Goal: Information Seeking & Learning: Learn about a topic

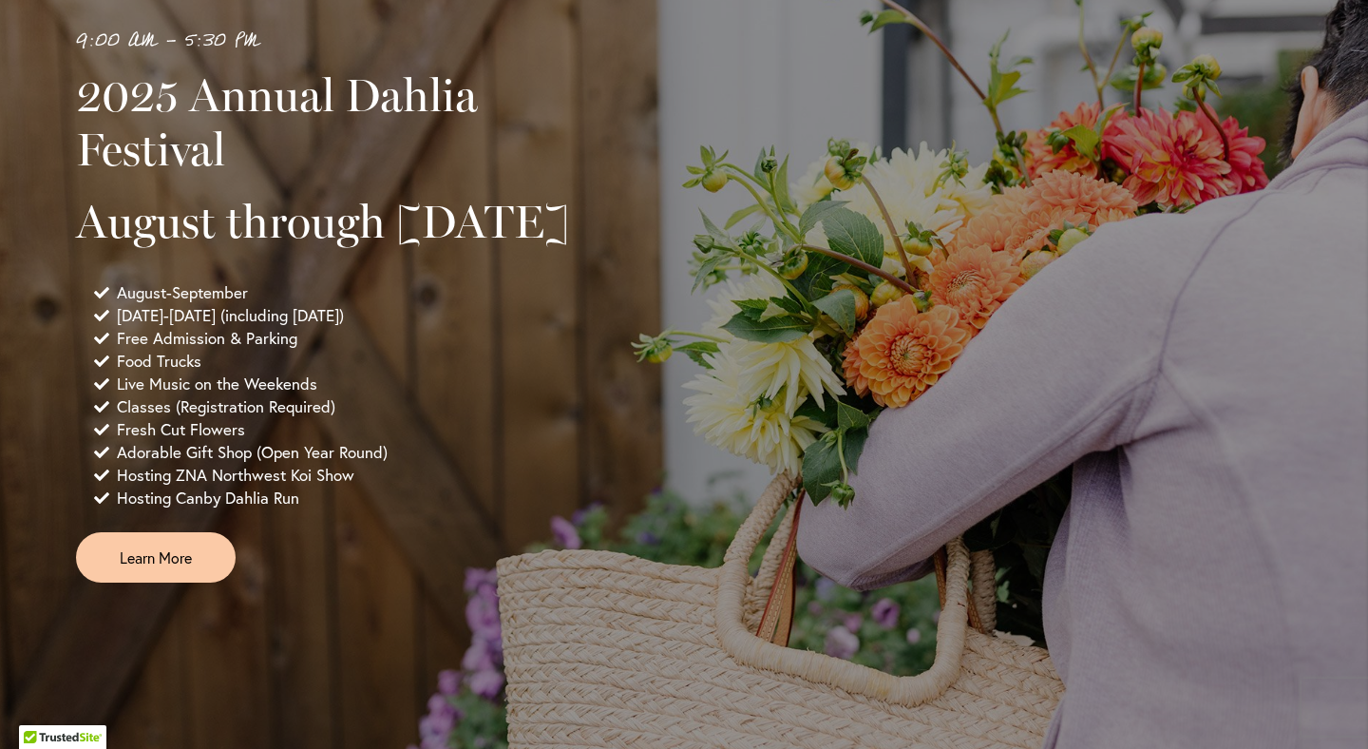
scroll to position [1354, 0]
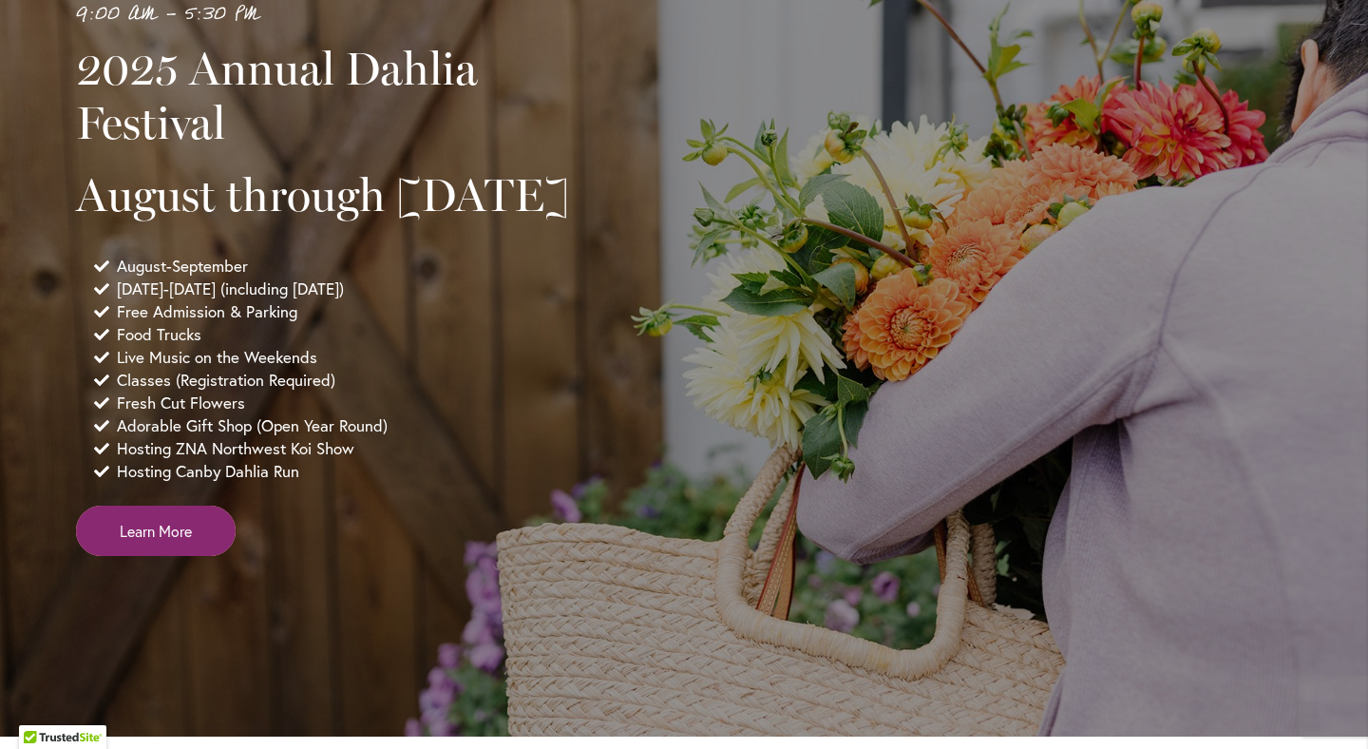
click at [177, 541] on span "Learn More" at bounding box center [156, 531] width 72 height 22
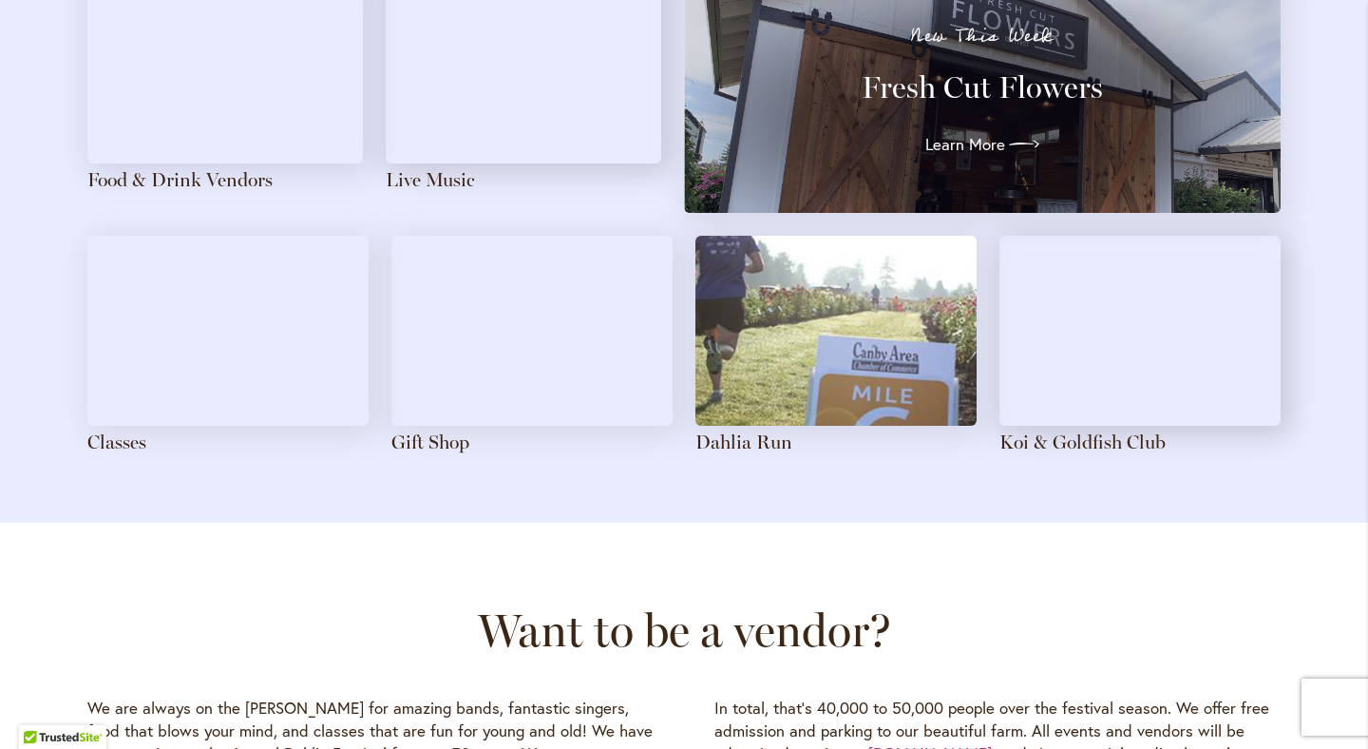
scroll to position [2231, 0]
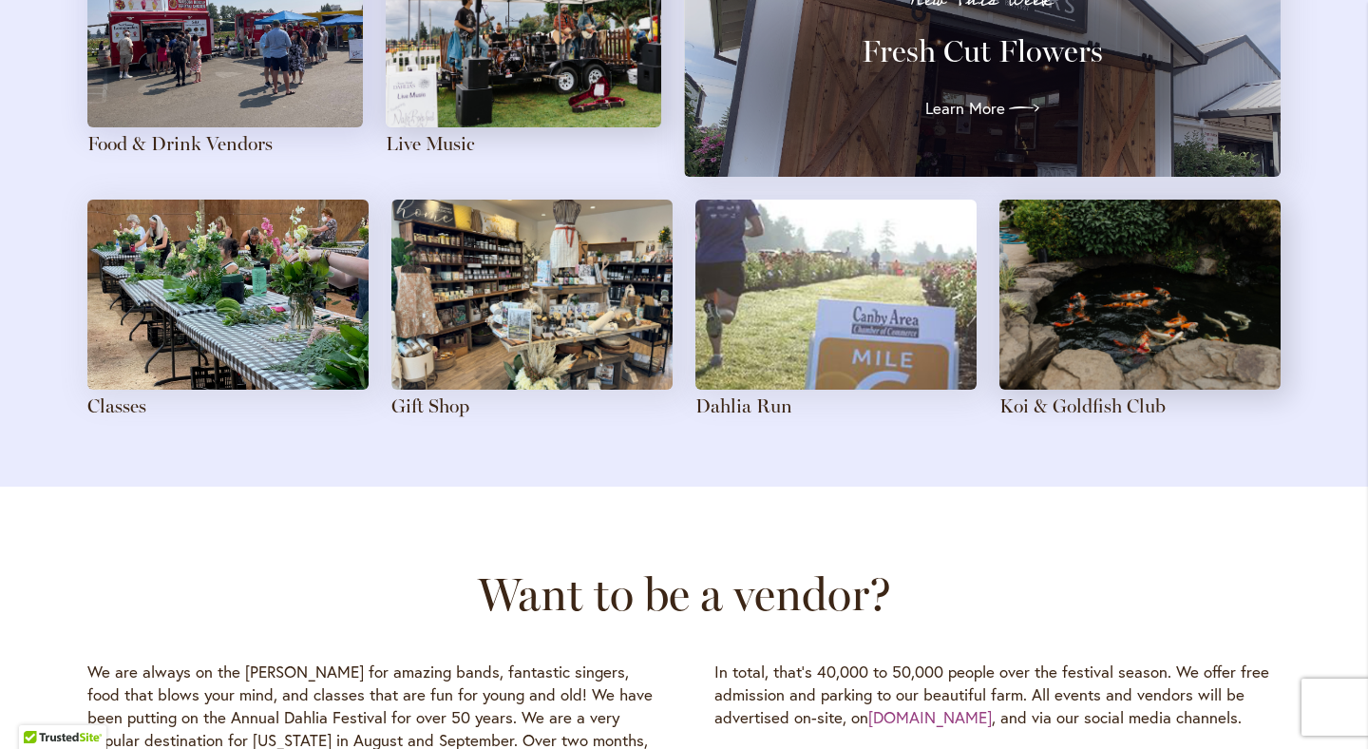
click at [182, 346] on img at bounding box center [227, 294] width 281 height 190
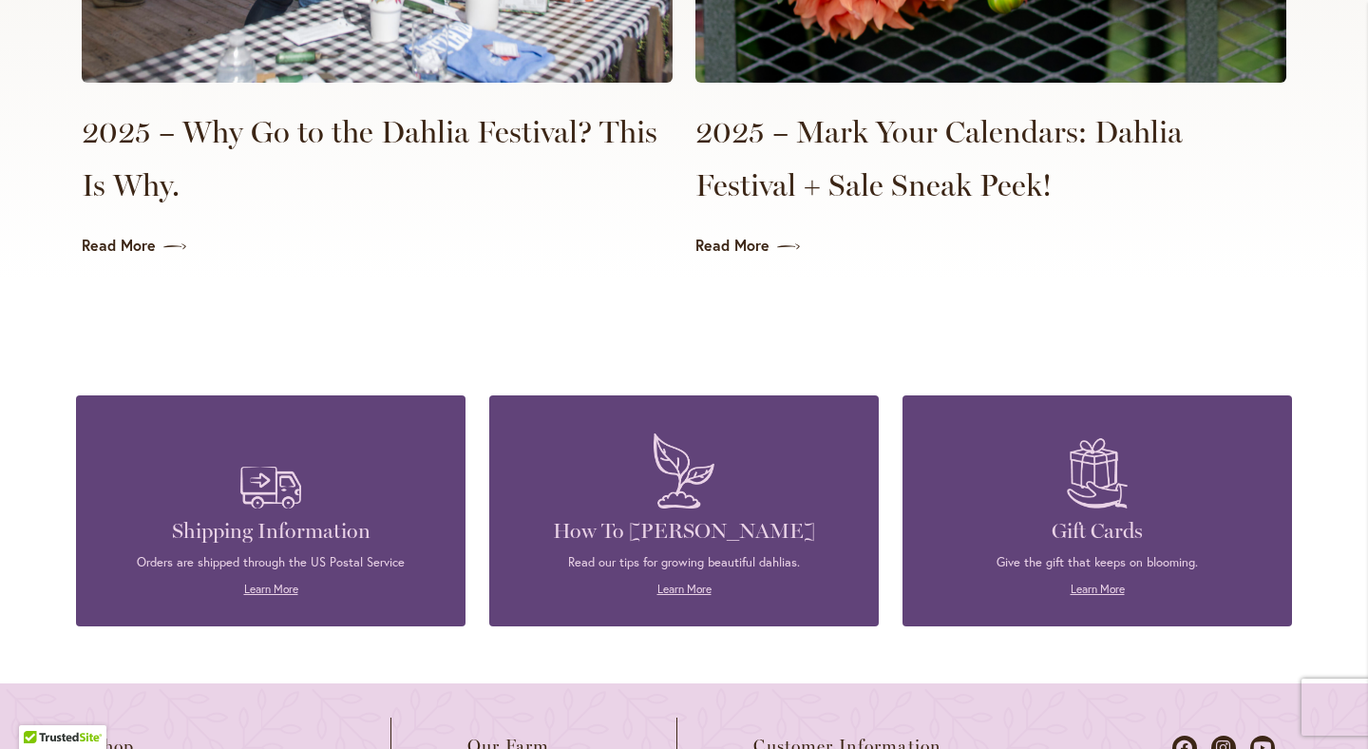
scroll to position [4753, 0]
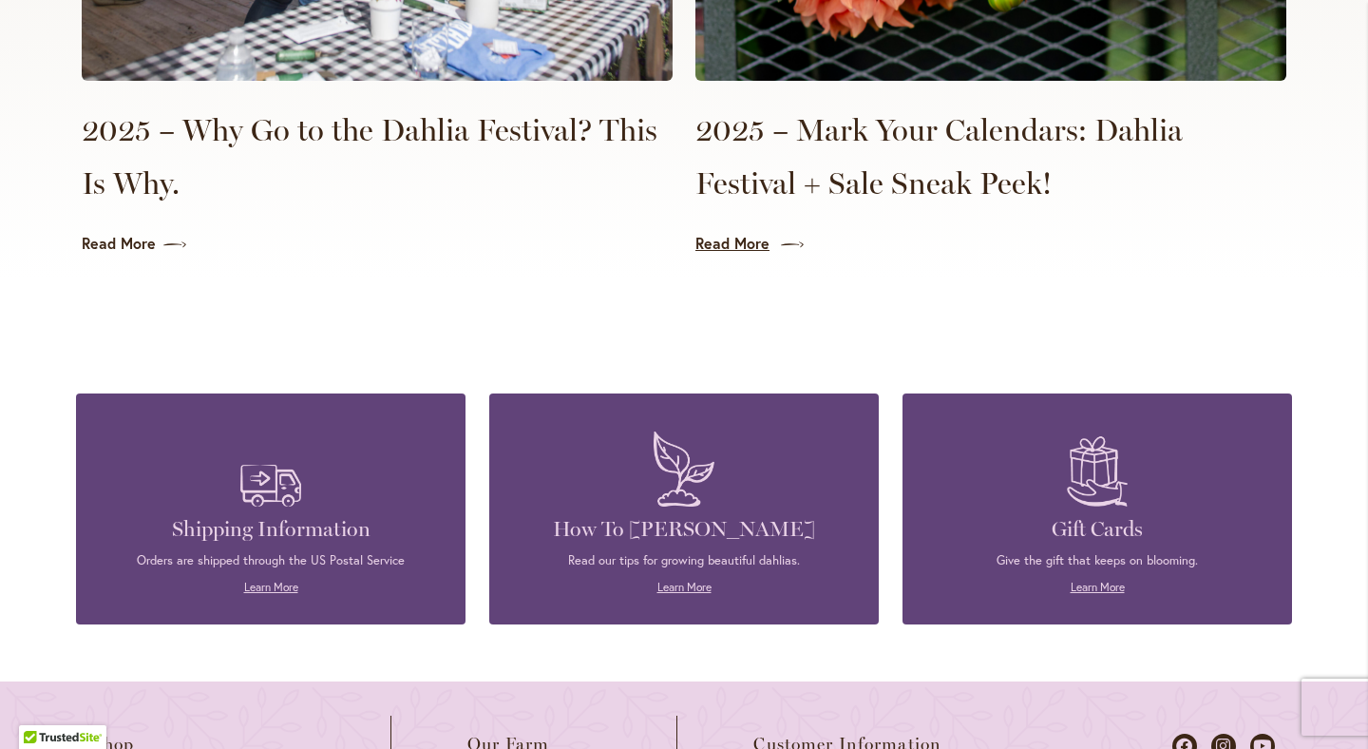
click at [753, 233] on link "Read More" at bounding box center [990, 244] width 591 height 22
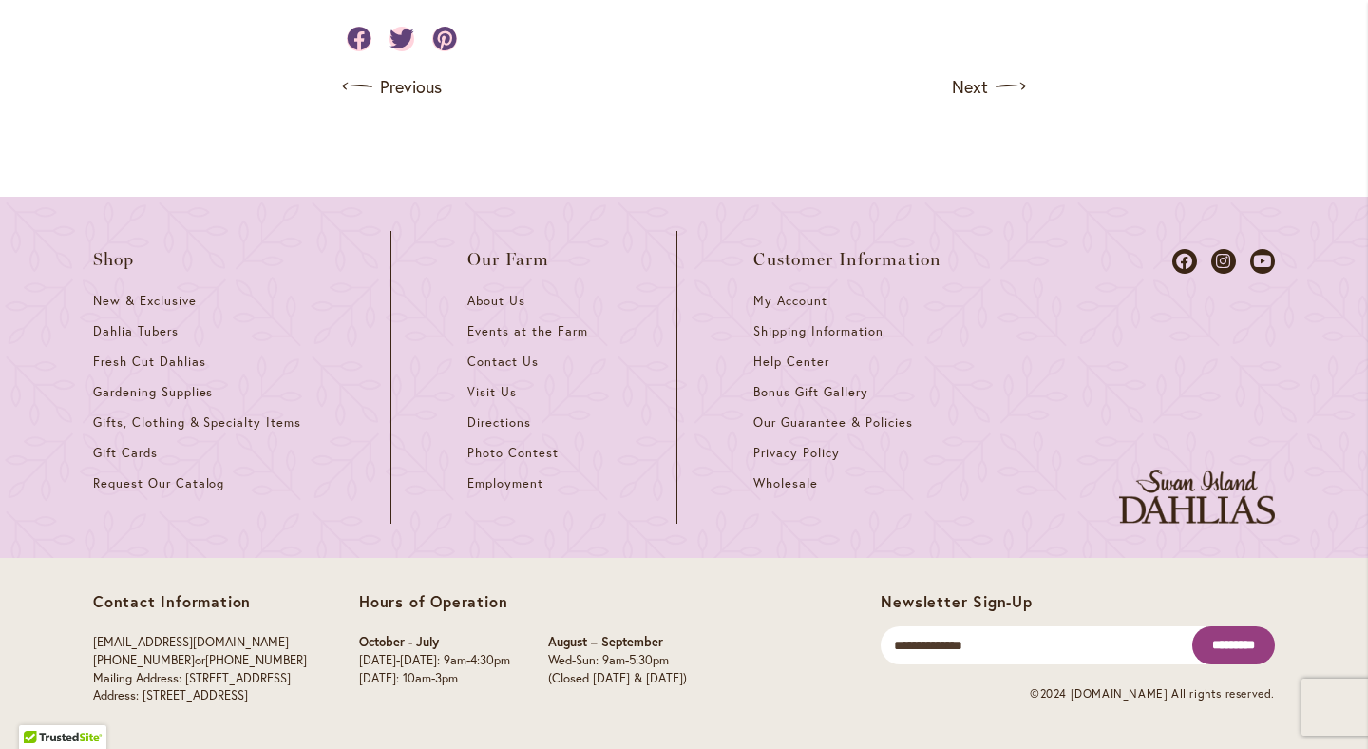
scroll to position [2307, 0]
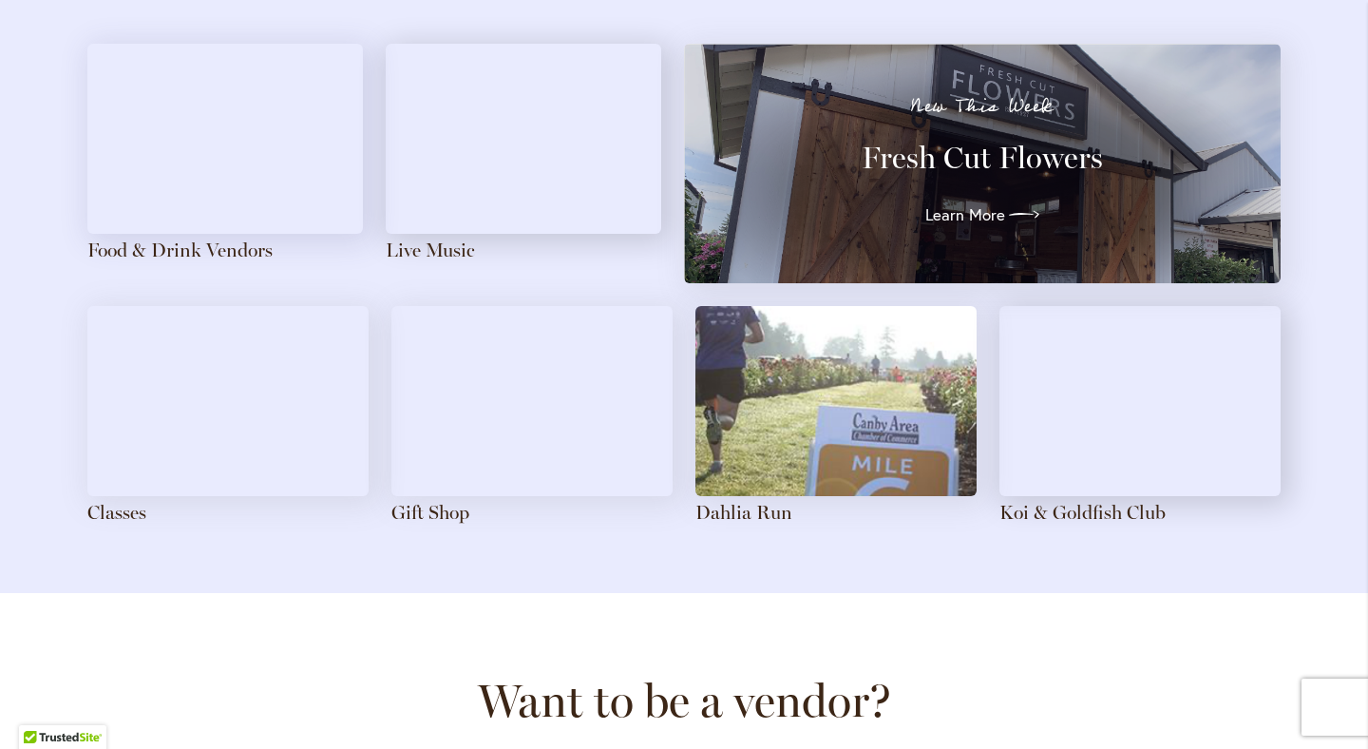
scroll to position [2131, 0]
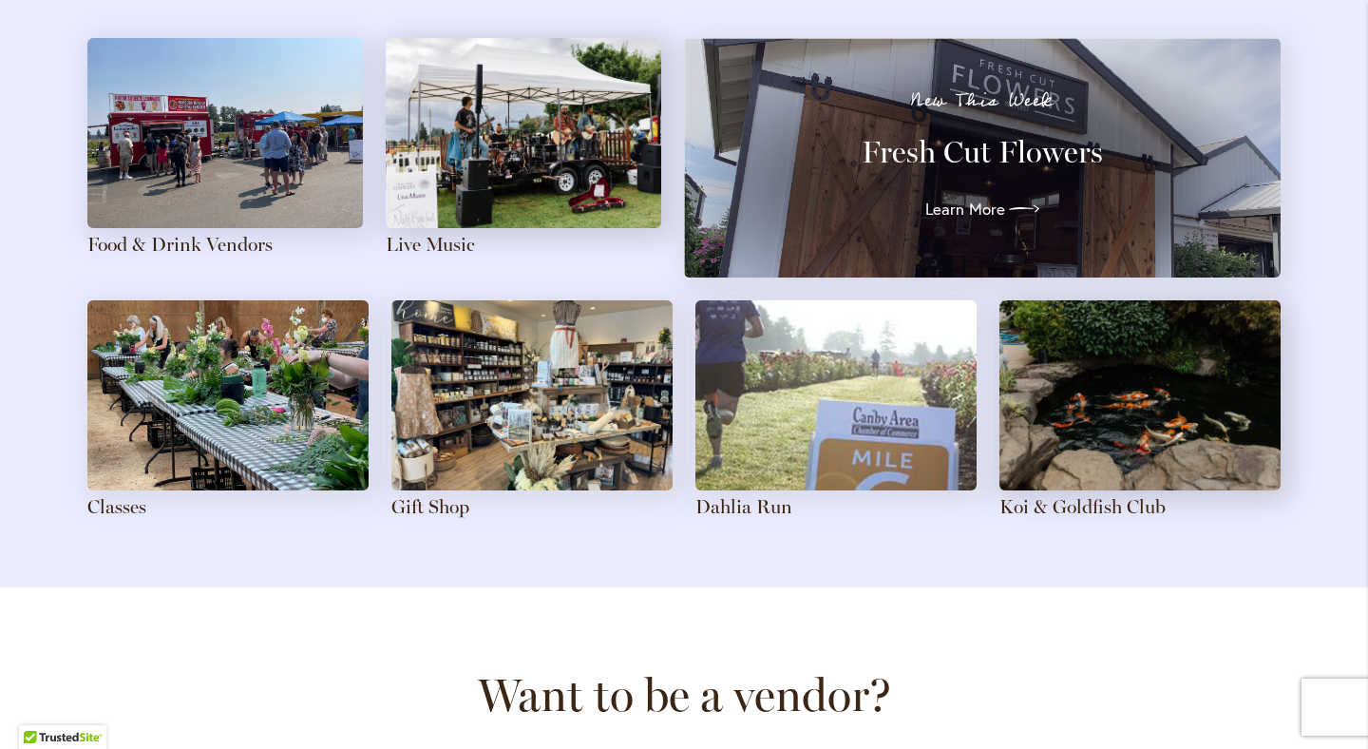
click at [583, 392] on img at bounding box center [531, 395] width 281 height 190
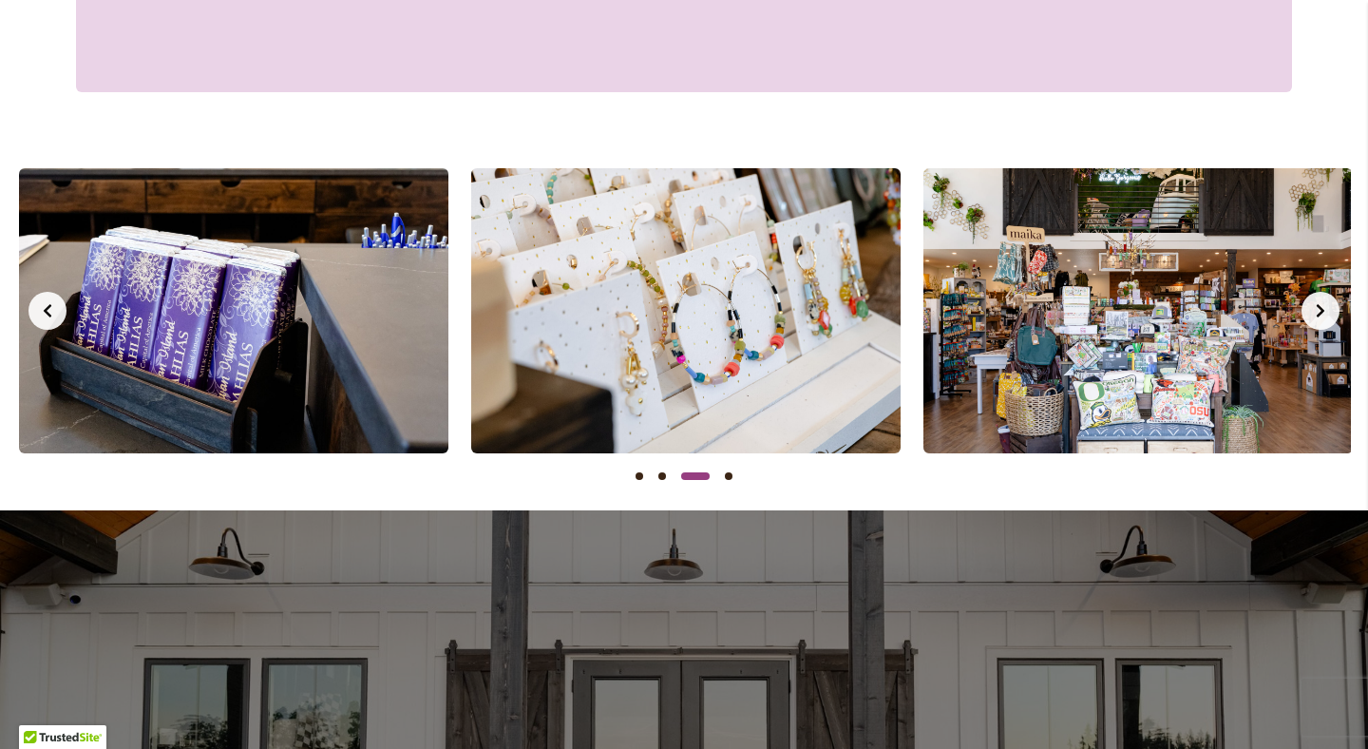
scroll to position [0, 904]
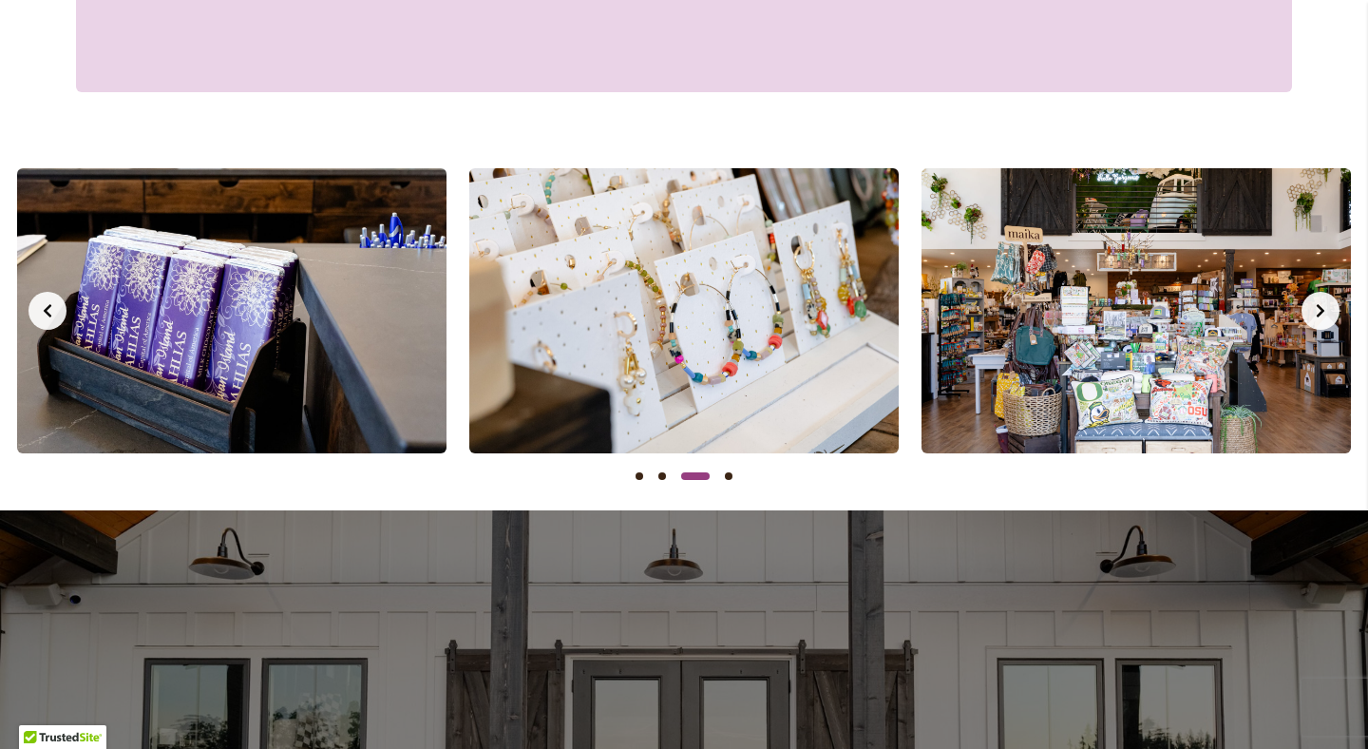
click at [1331, 307] on button "Next slide" at bounding box center [1320, 311] width 38 height 38
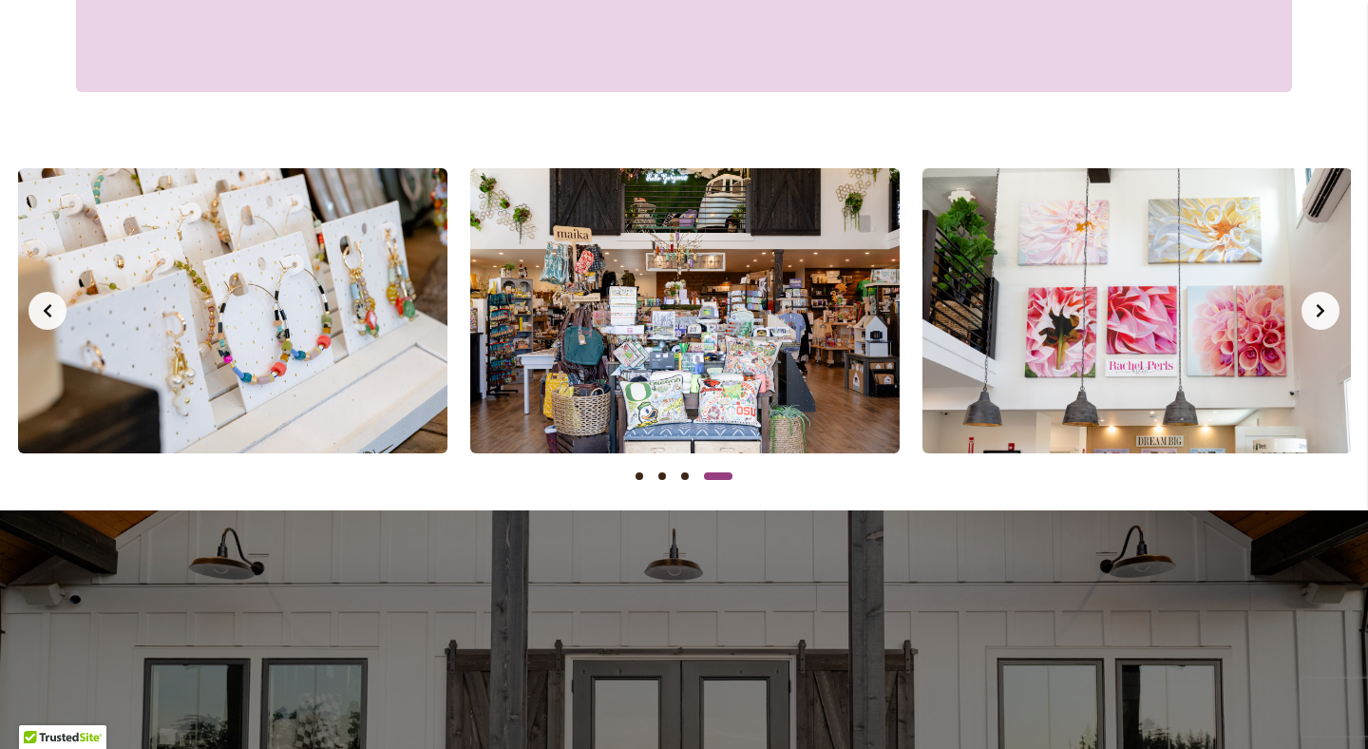
scroll to position [0, 1357]
click at [1331, 307] on button "Next slide" at bounding box center [1320, 311] width 38 height 38
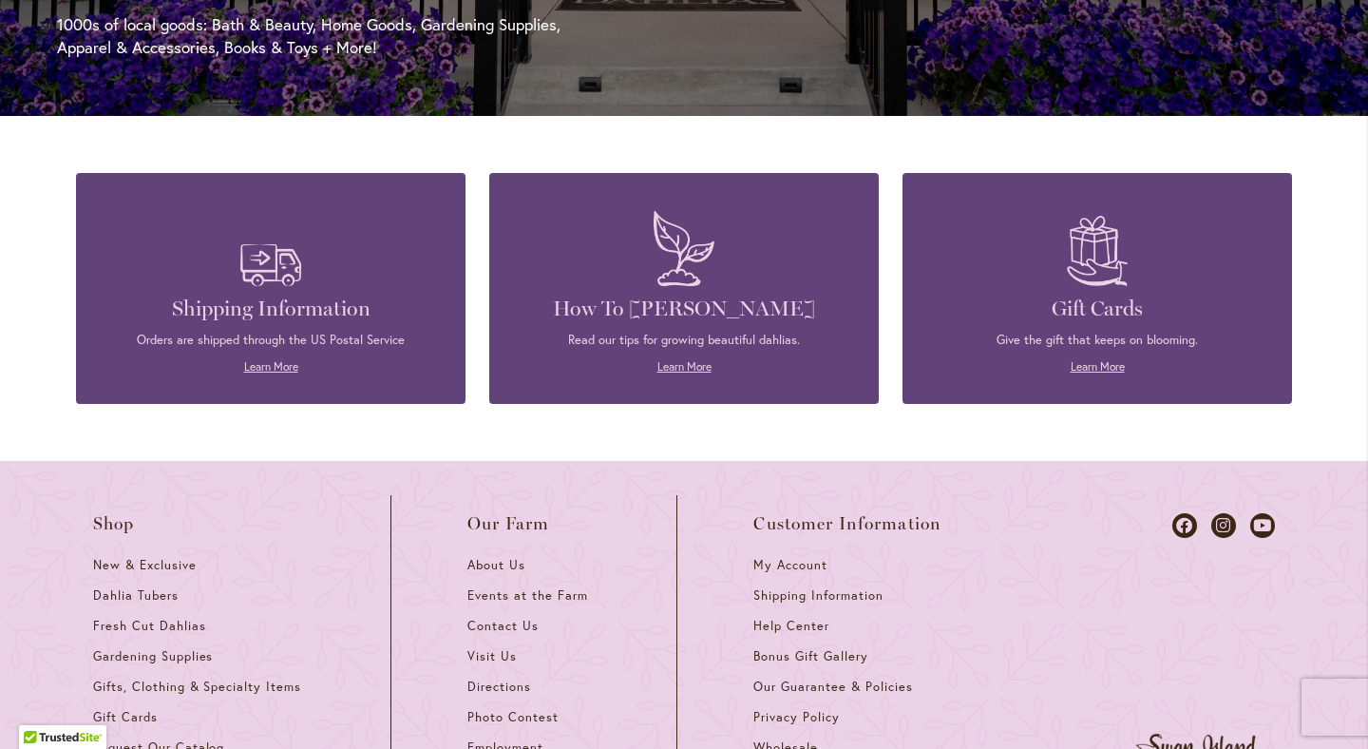
scroll to position [2742, 0]
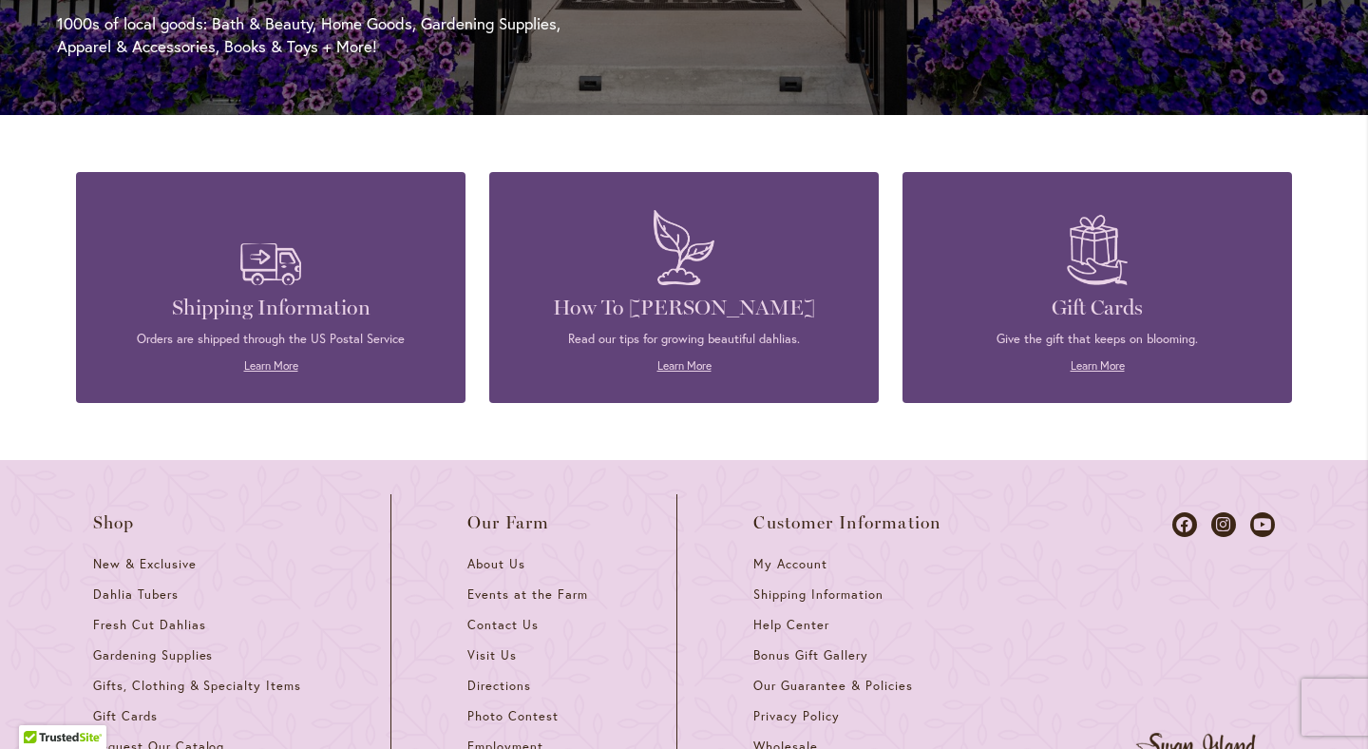
click at [737, 330] on div "How To Grow Dahlias Read our tips for growing beautiful dahlias. Learn More" at bounding box center [684, 287] width 332 height 174
click at [687, 369] on link "Learn More" at bounding box center [684, 365] width 54 height 14
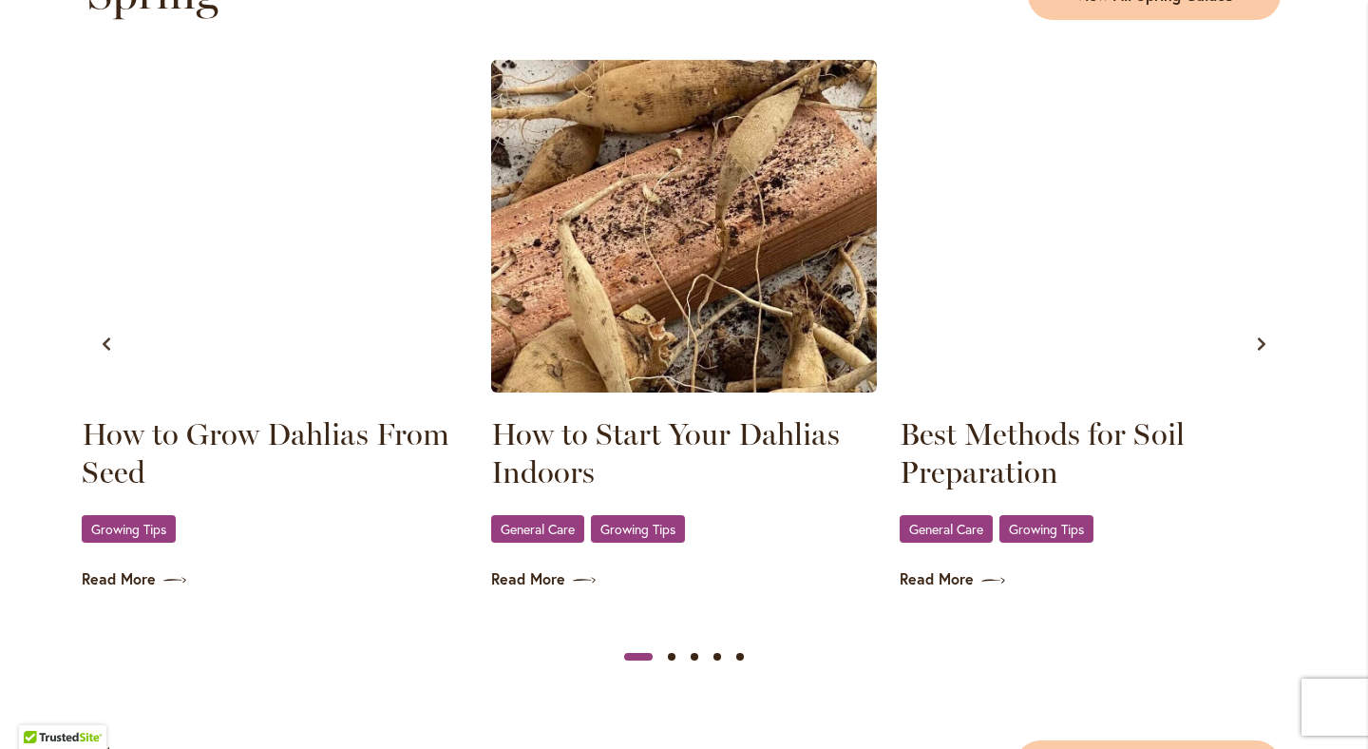
scroll to position [1064, 0]
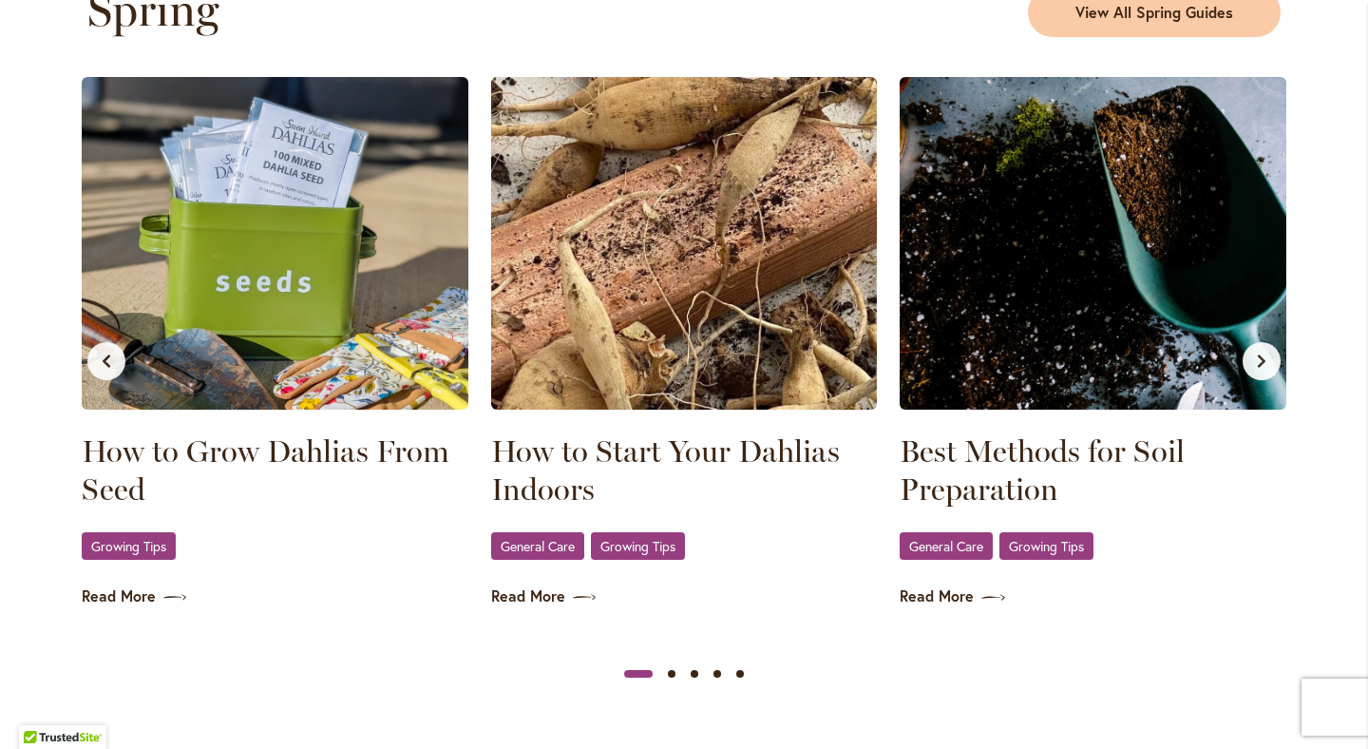
click at [1274, 357] on button "Next slide" at bounding box center [1262, 361] width 38 height 38
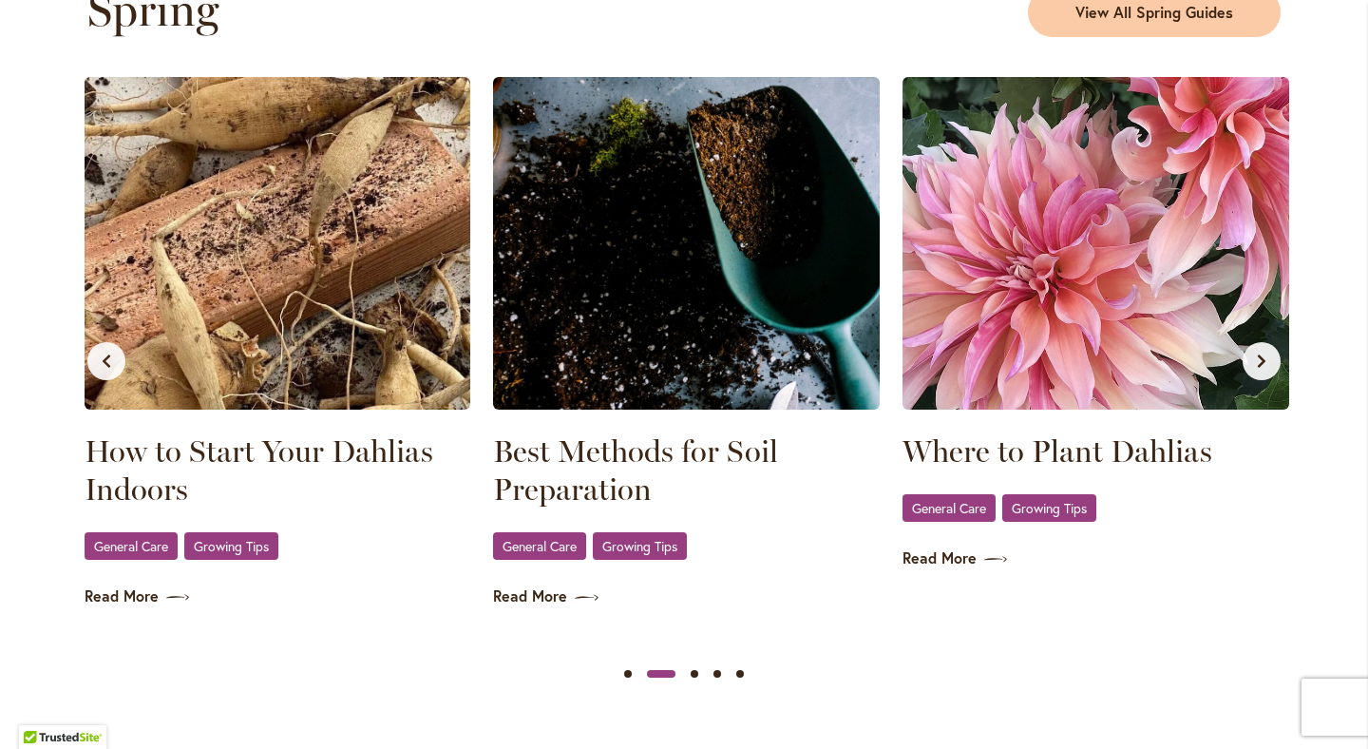
scroll to position [0, 408]
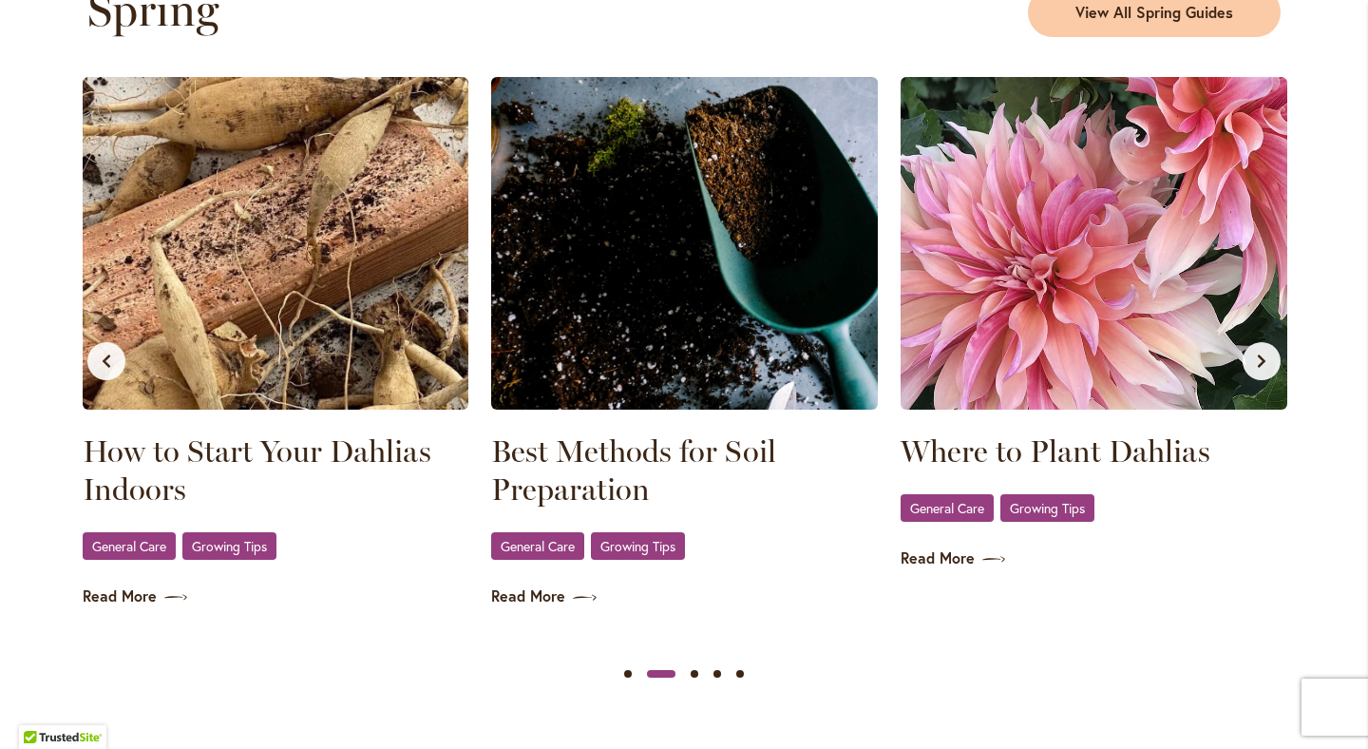
click at [653, 335] on img at bounding box center [684, 243] width 387 height 332
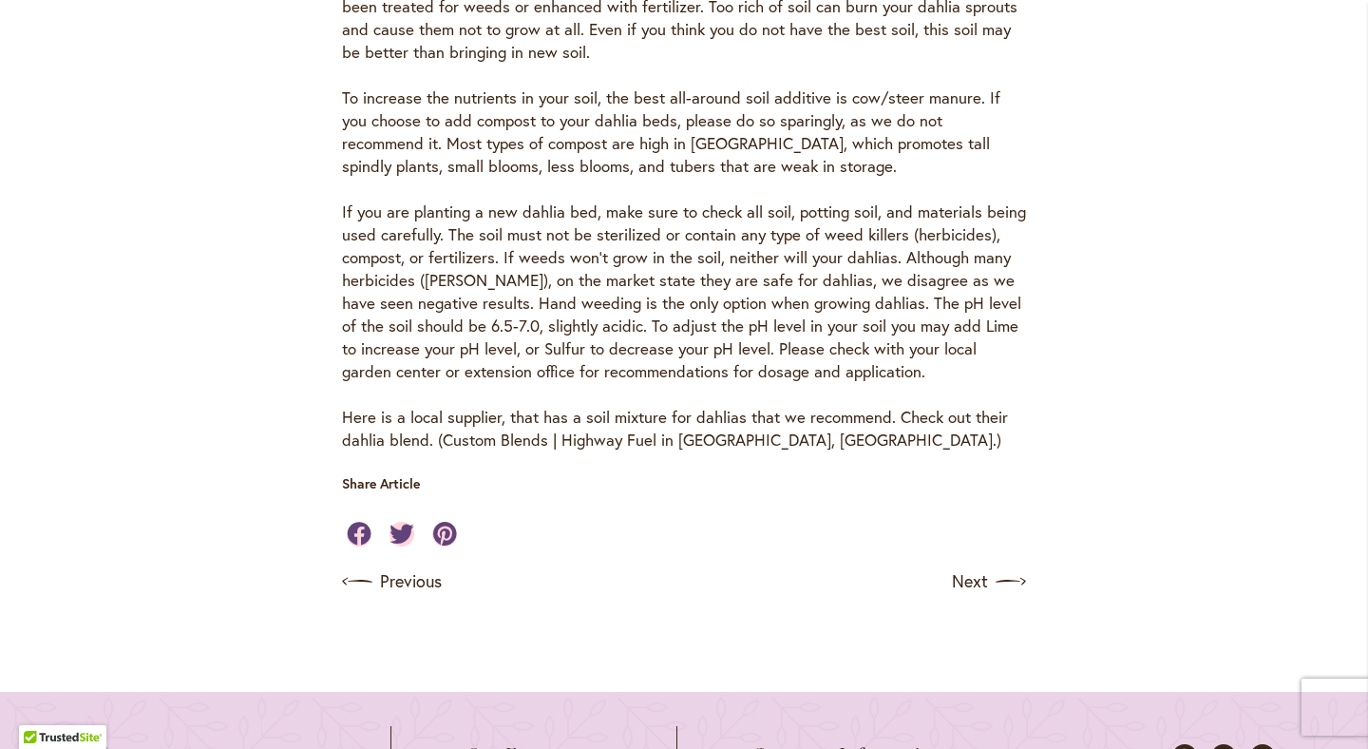
scroll to position [853, 0]
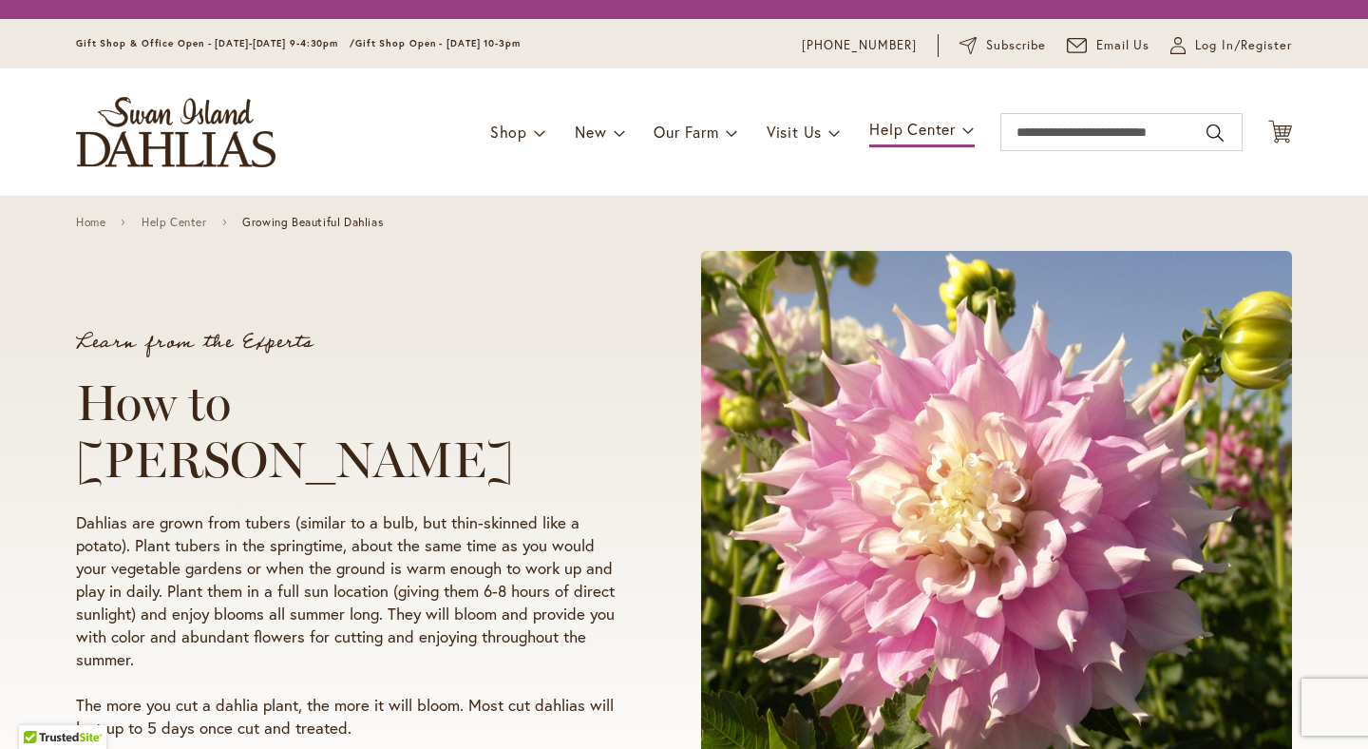
scroll to position [1064, 0]
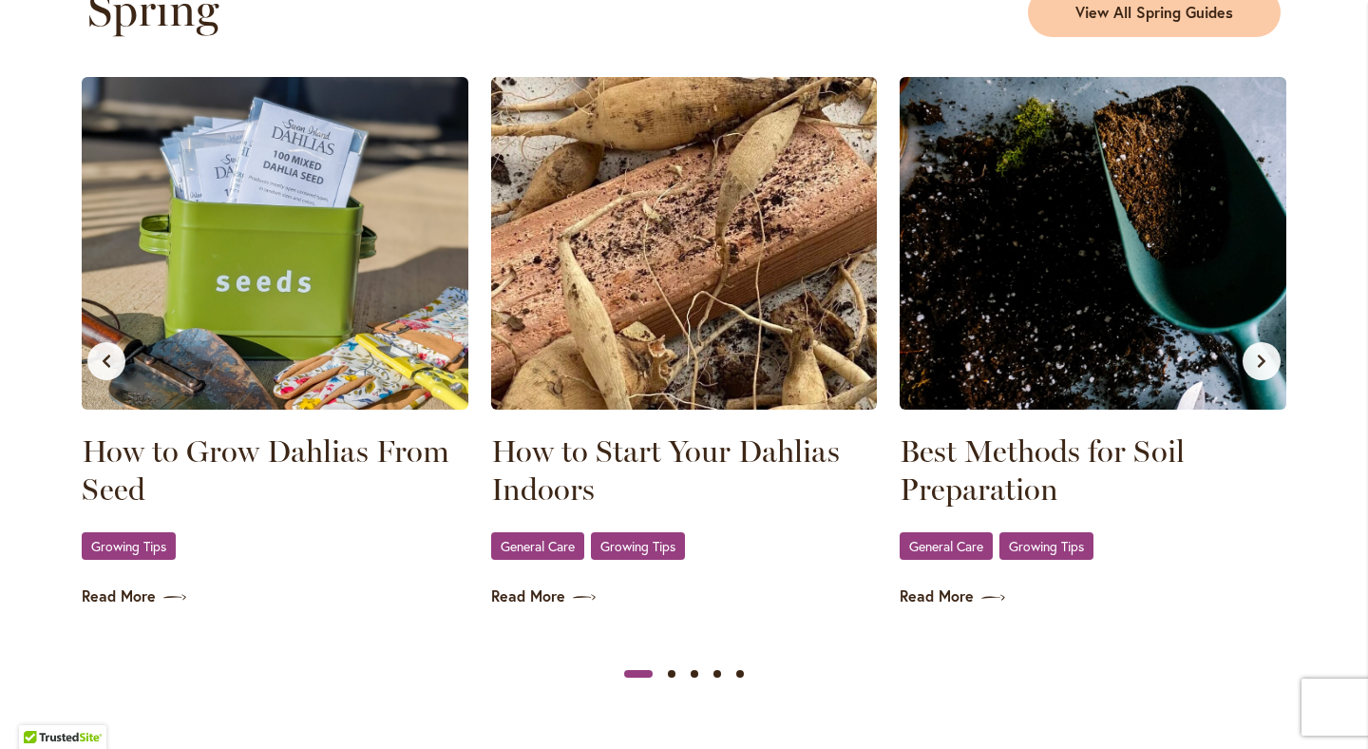
click at [1259, 365] on icon "Next slide" at bounding box center [1262, 360] width 8 height 13
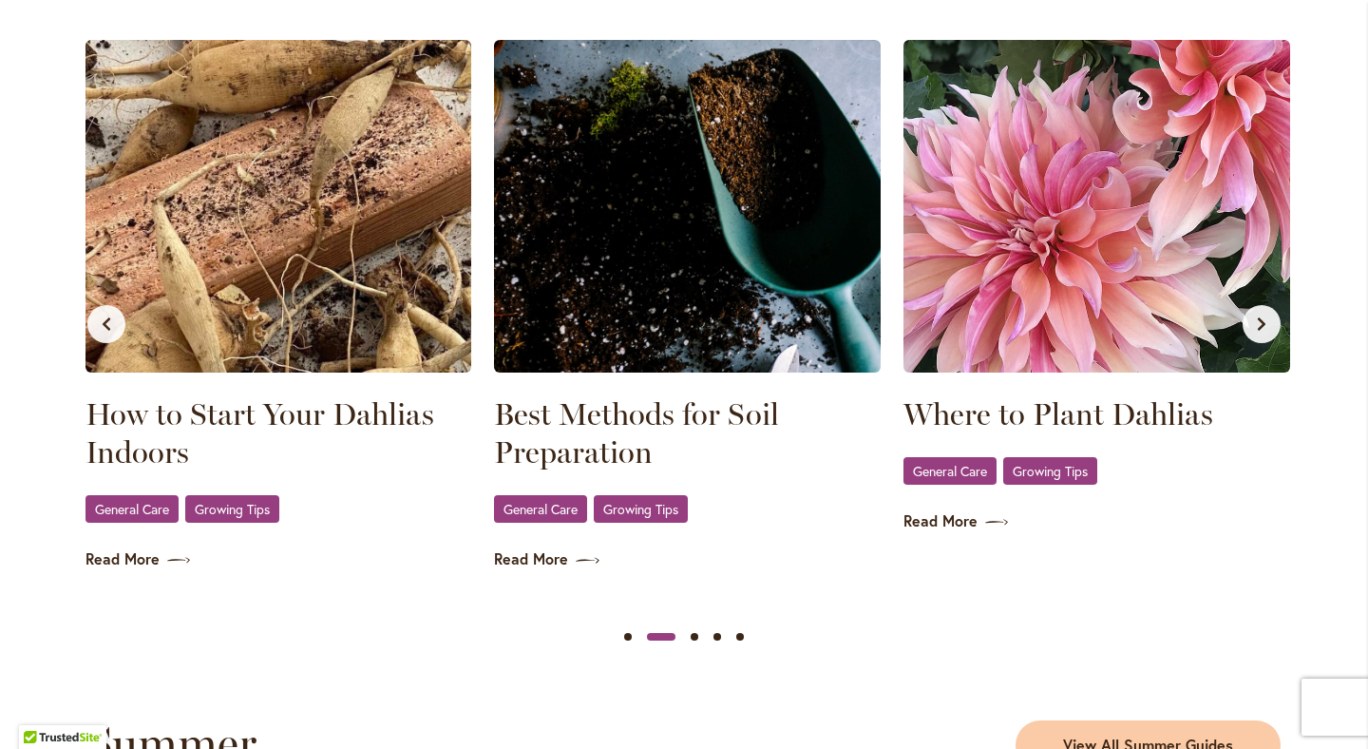
scroll to position [0, 408]
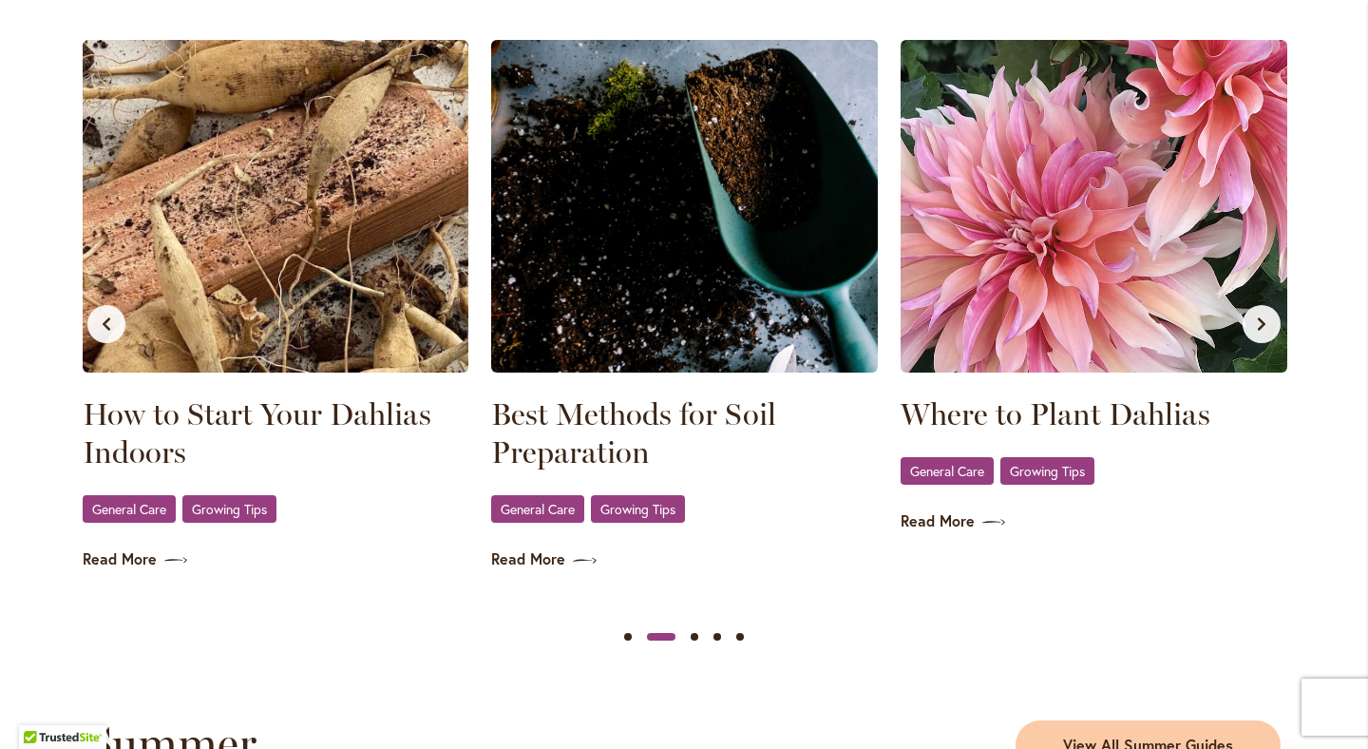
click at [1261, 326] on icon "Next slide" at bounding box center [1261, 323] width 15 height 15
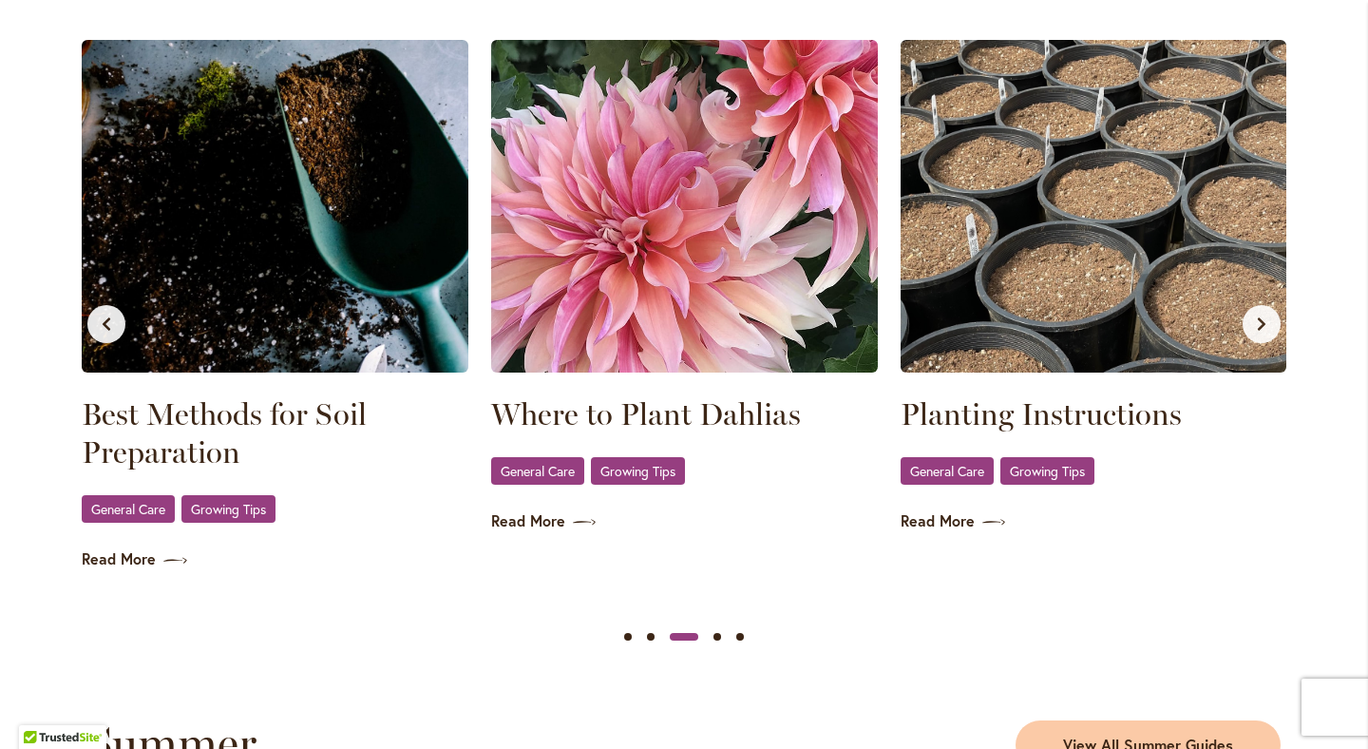
scroll to position [0, 818]
click at [1262, 326] on icon "Next slide" at bounding box center [1262, 323] width 8 height 13
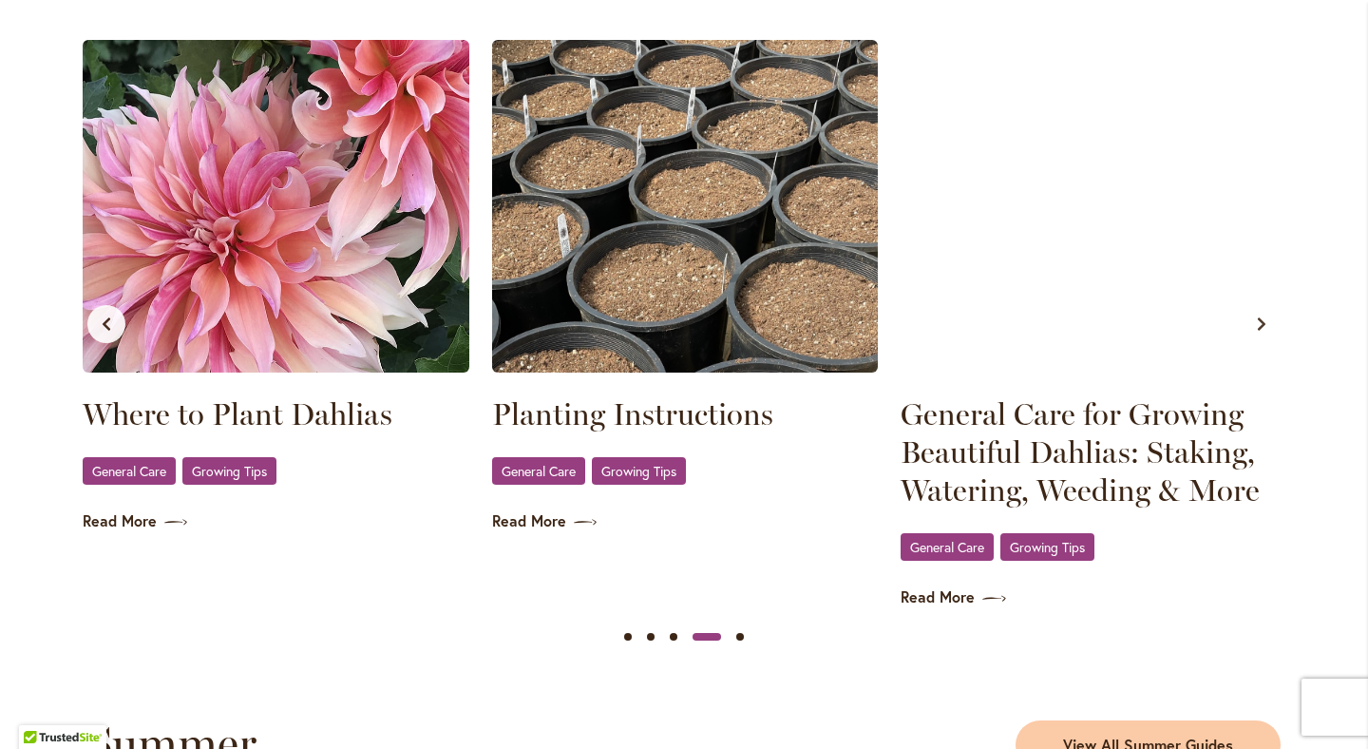
scroll to position [0, 1227]
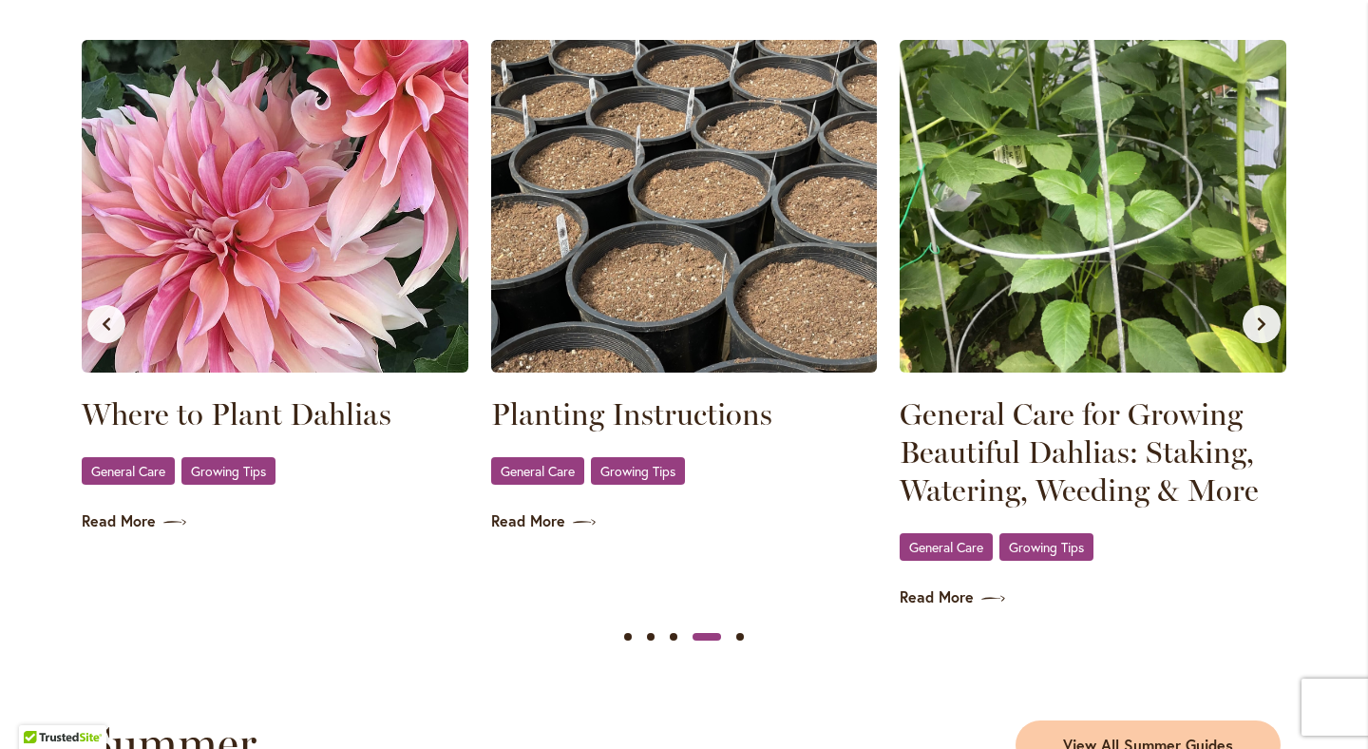
click at [1184, 304] on img at bounding box center [1093, 206] width 387 height 332
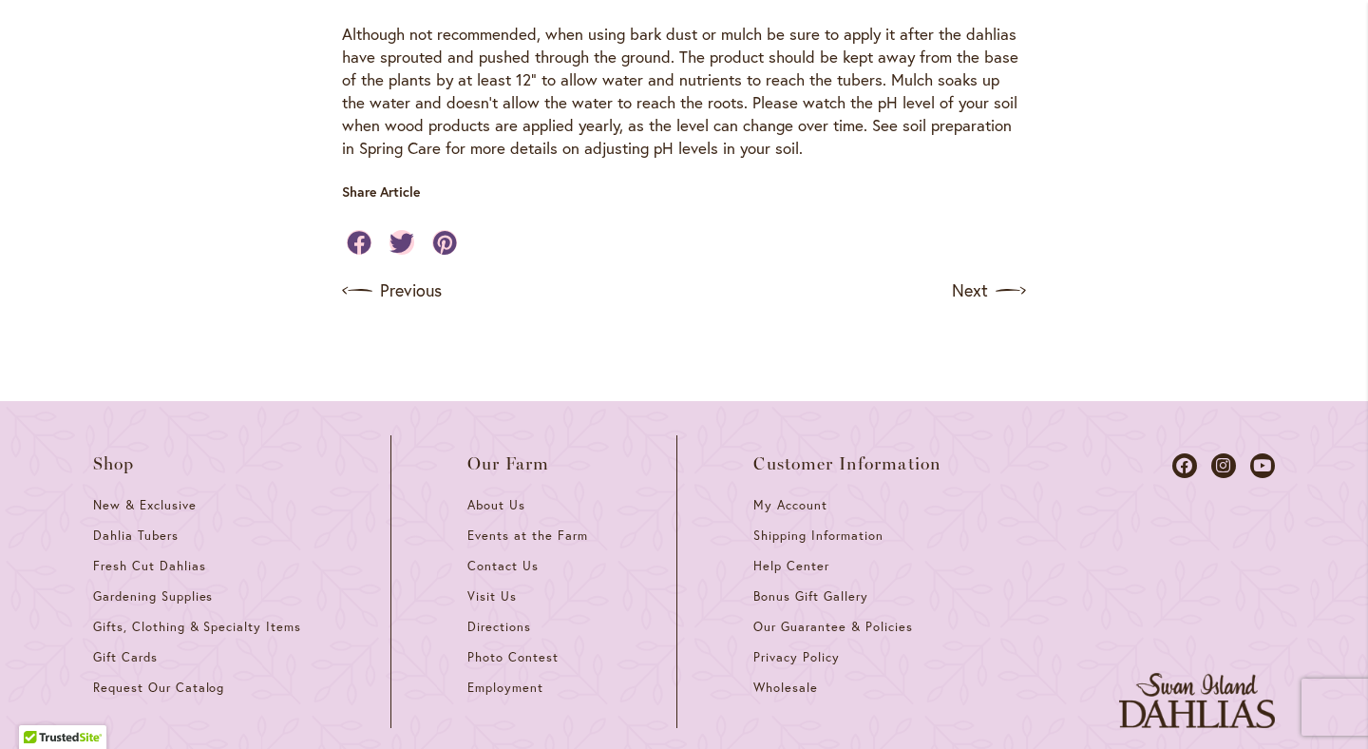
scroll to position [2531, 0]
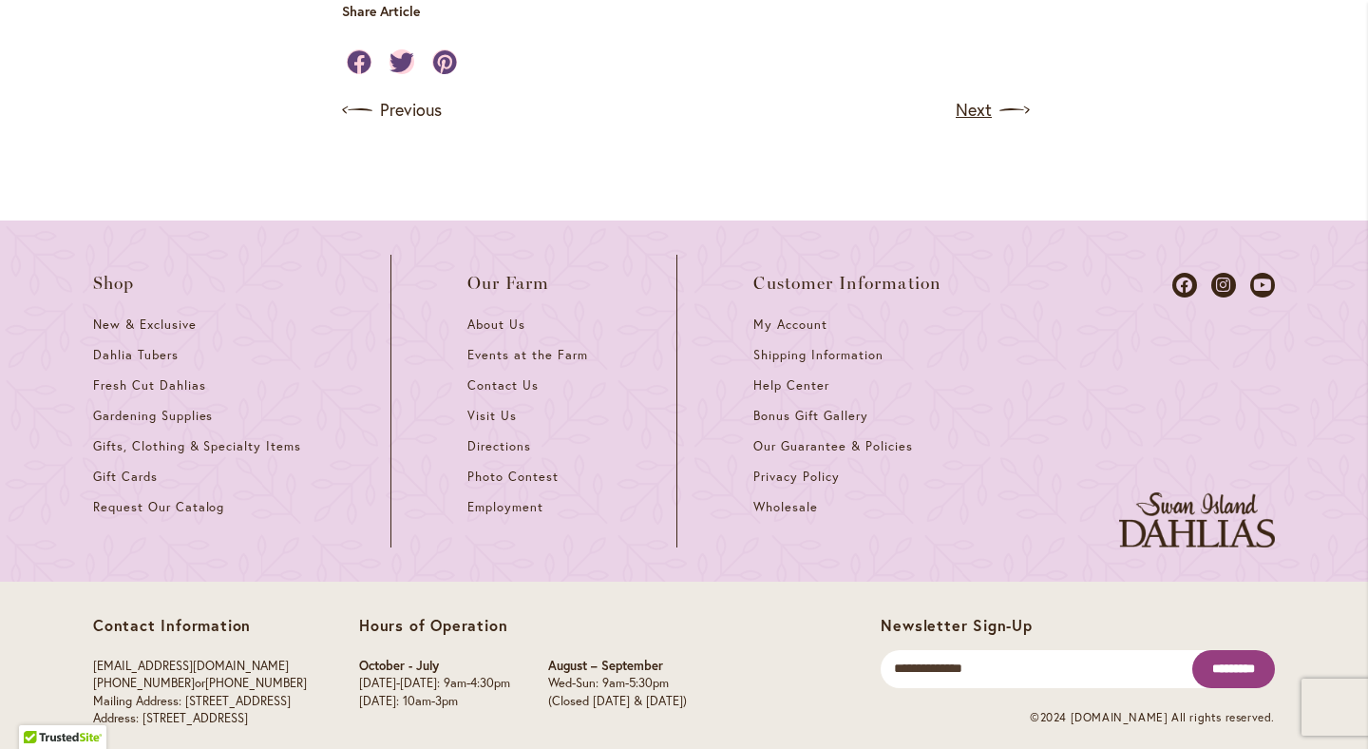
click at [998, 95] on link "Next" at bounding box center [991, 110] width 70 height 30
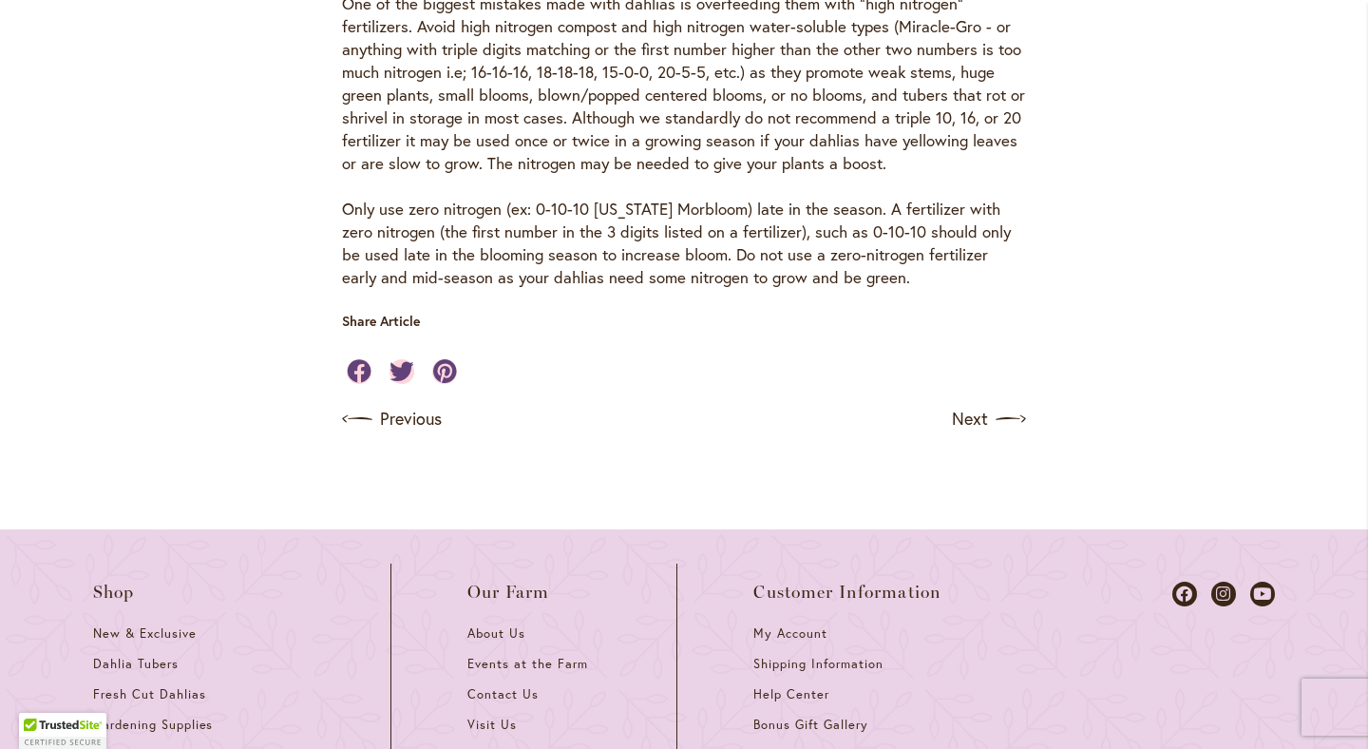
scroll to position [1837, 0]
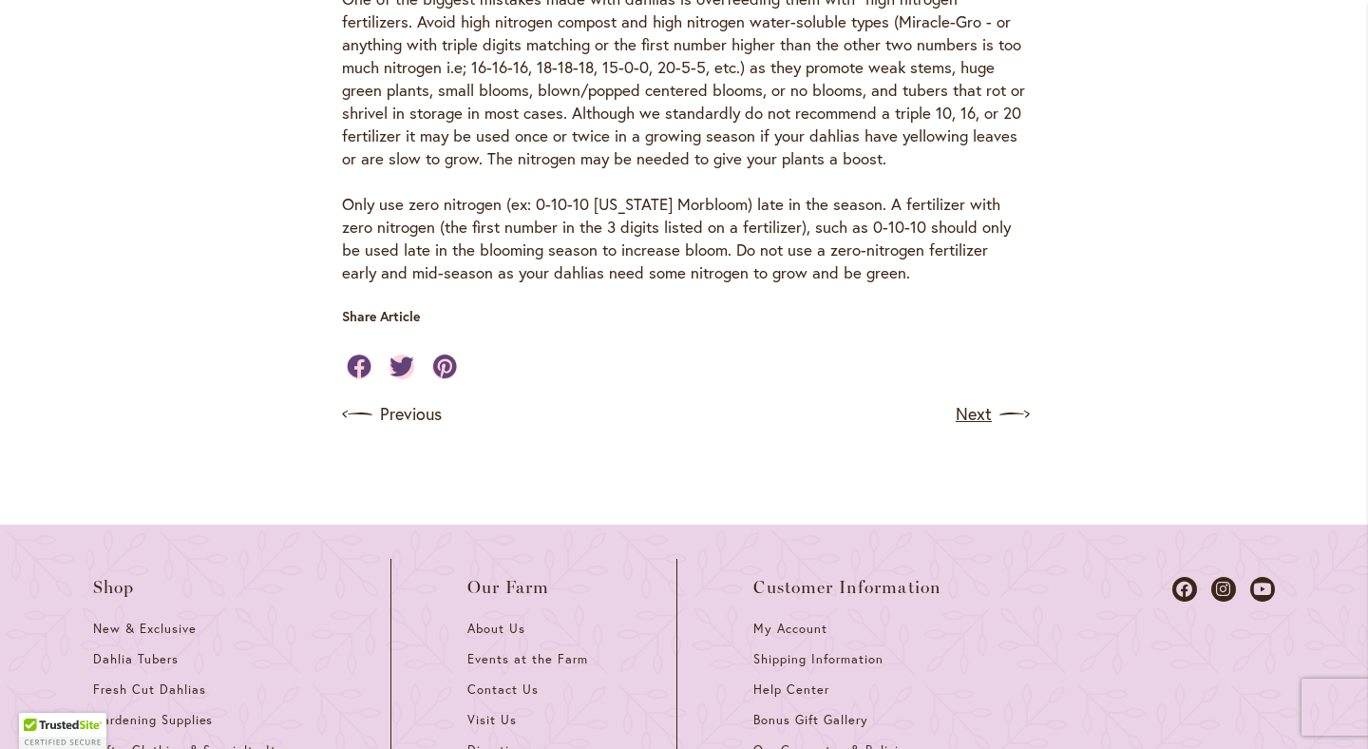
click at [965, 429] on link "Next" at bounding box center [991, 414] width 70 height 30
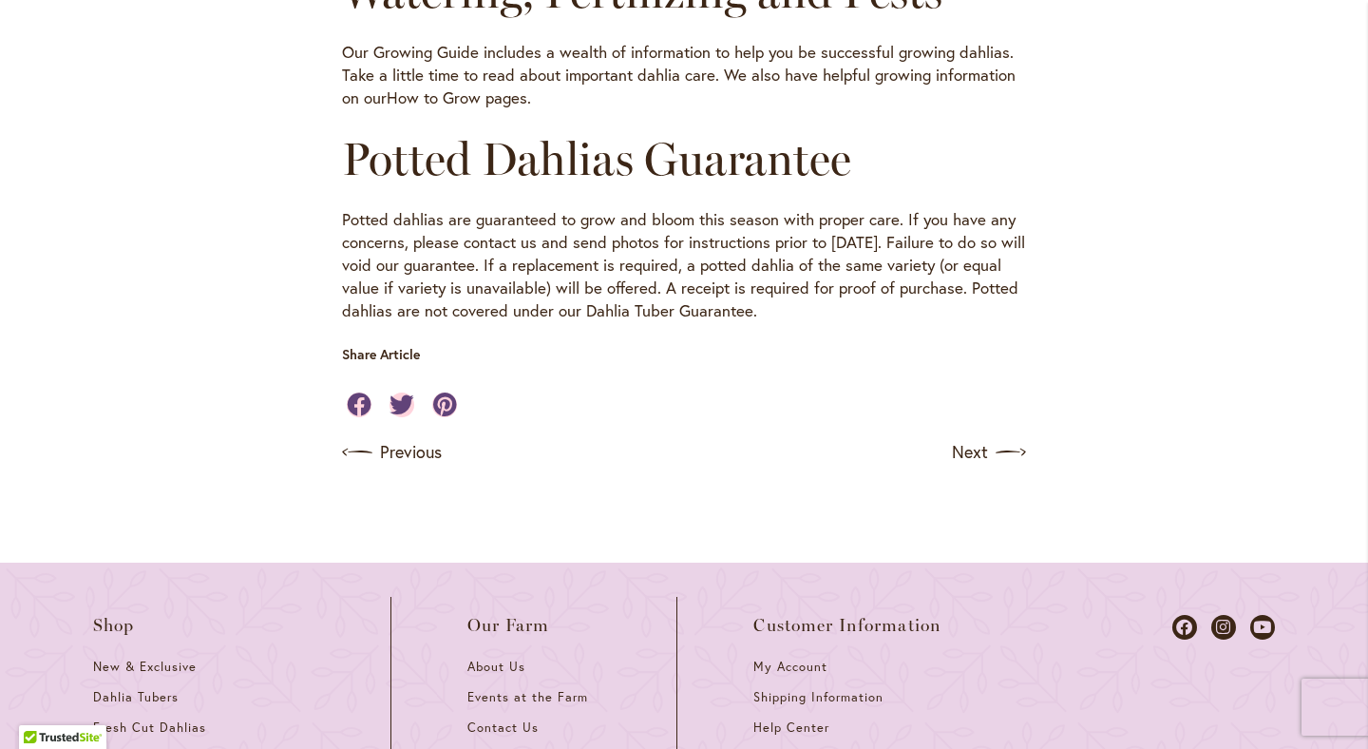
scroll to position [1324, 0]
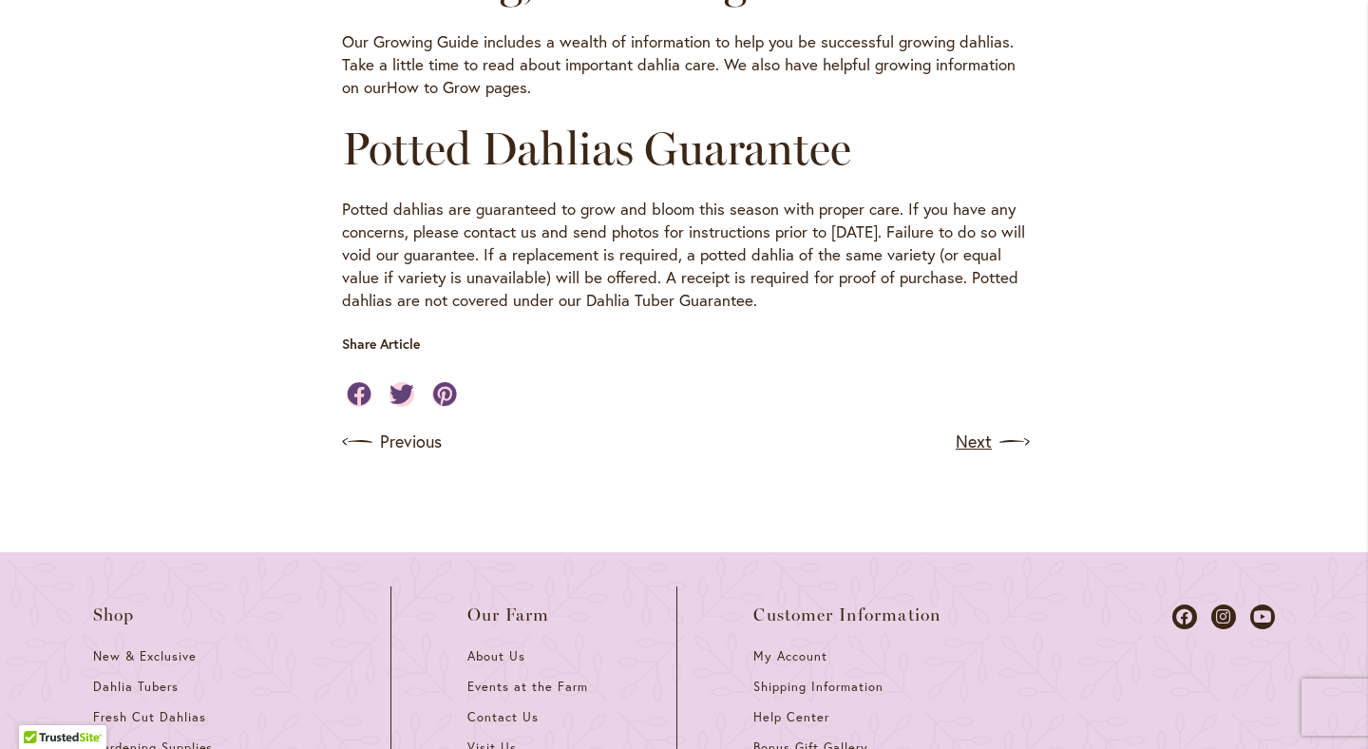
click at [970, 457] on link "Next" at bounding box center [991, 442] width 70 height 30
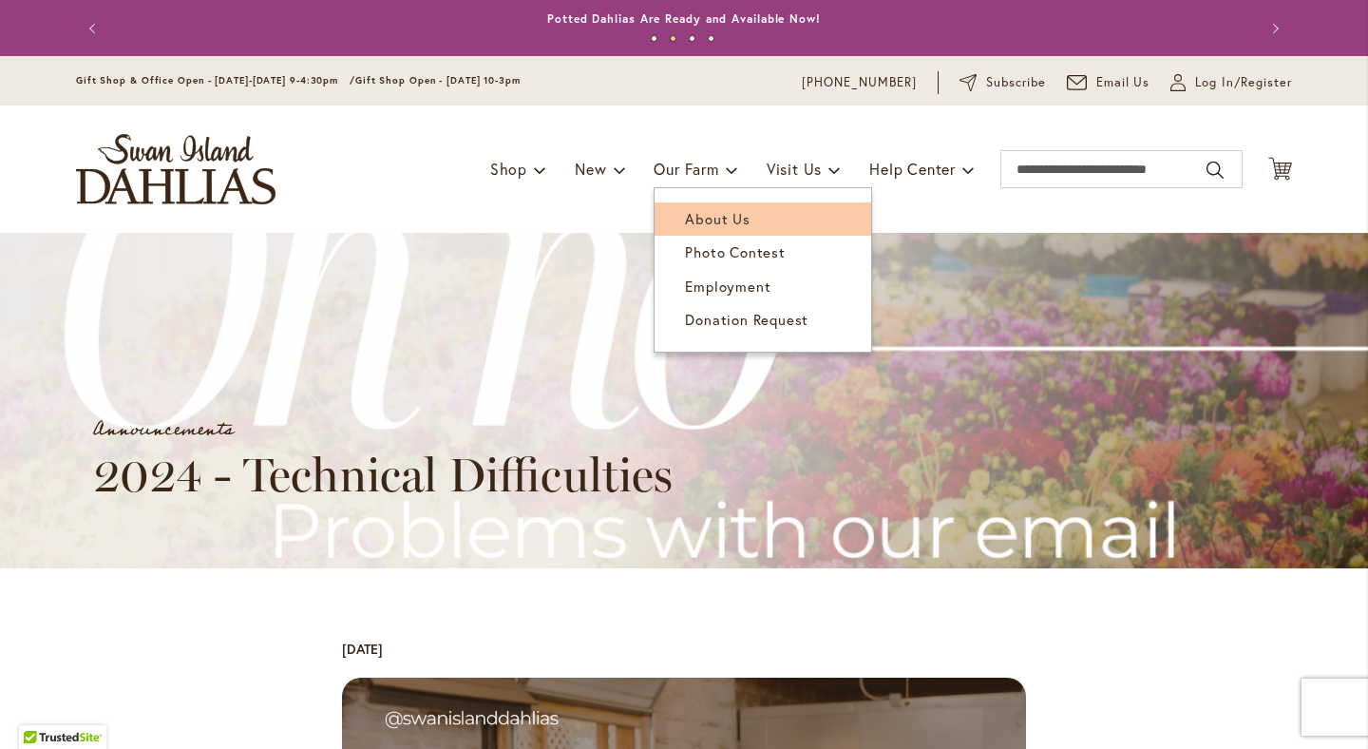
click at [690, 216] on span "About Us" at bounding box center [717, 218] width 65 height 19
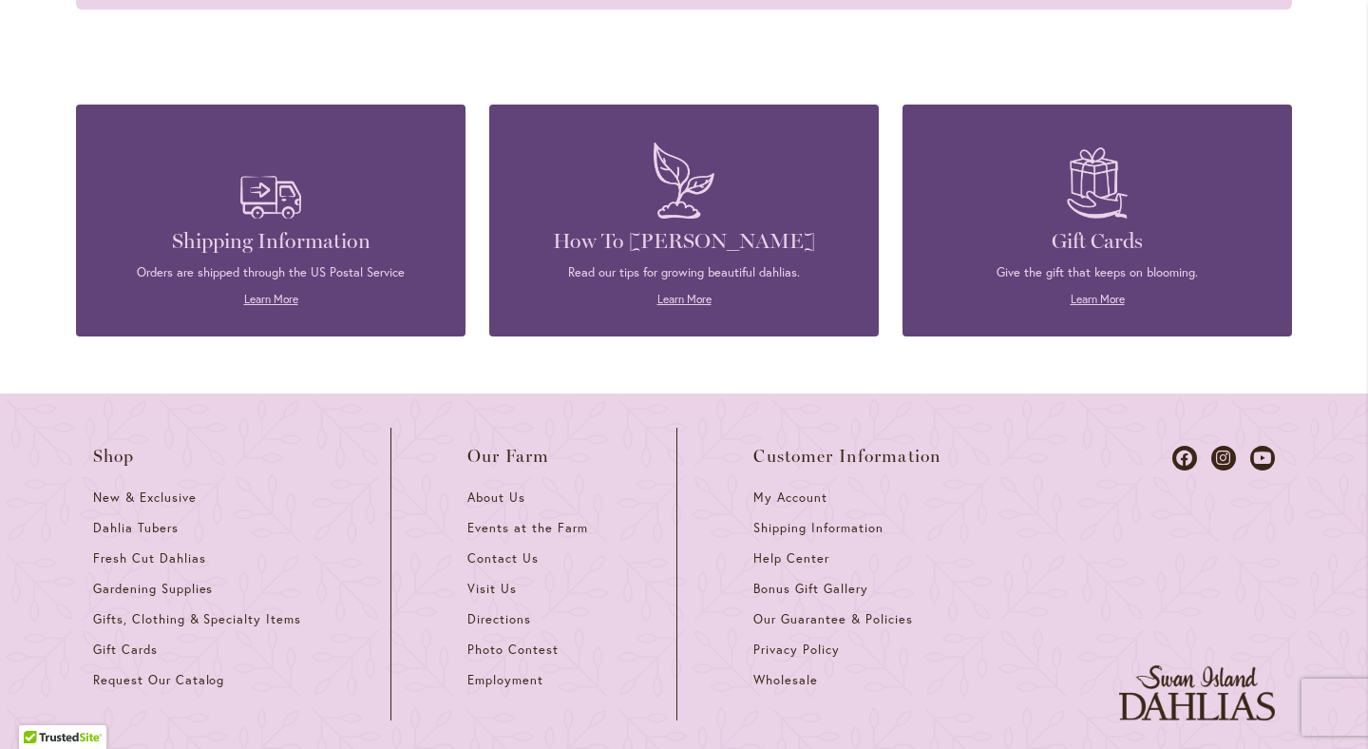
scroll to position [2306, 0]
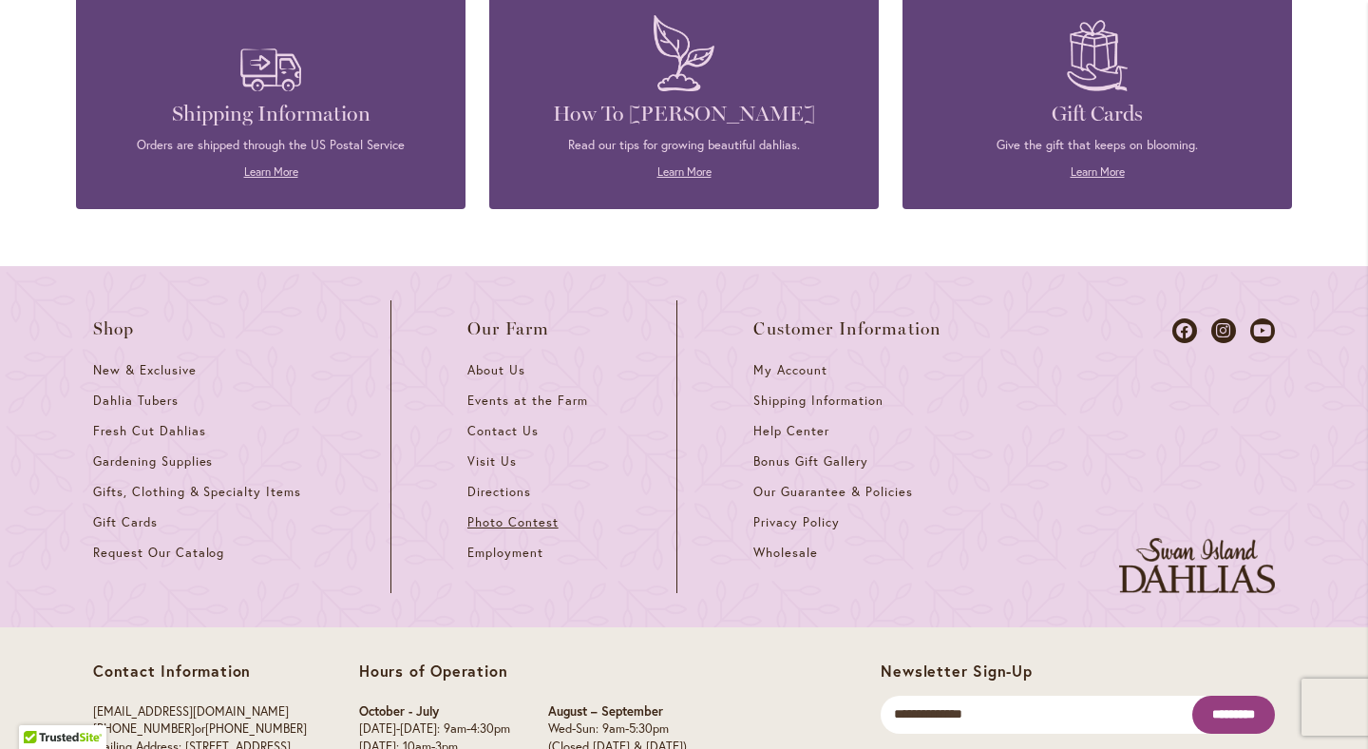
click at [533, 514] on span "Photo Contest" at bounding box center [512, 522] width 91 height 16
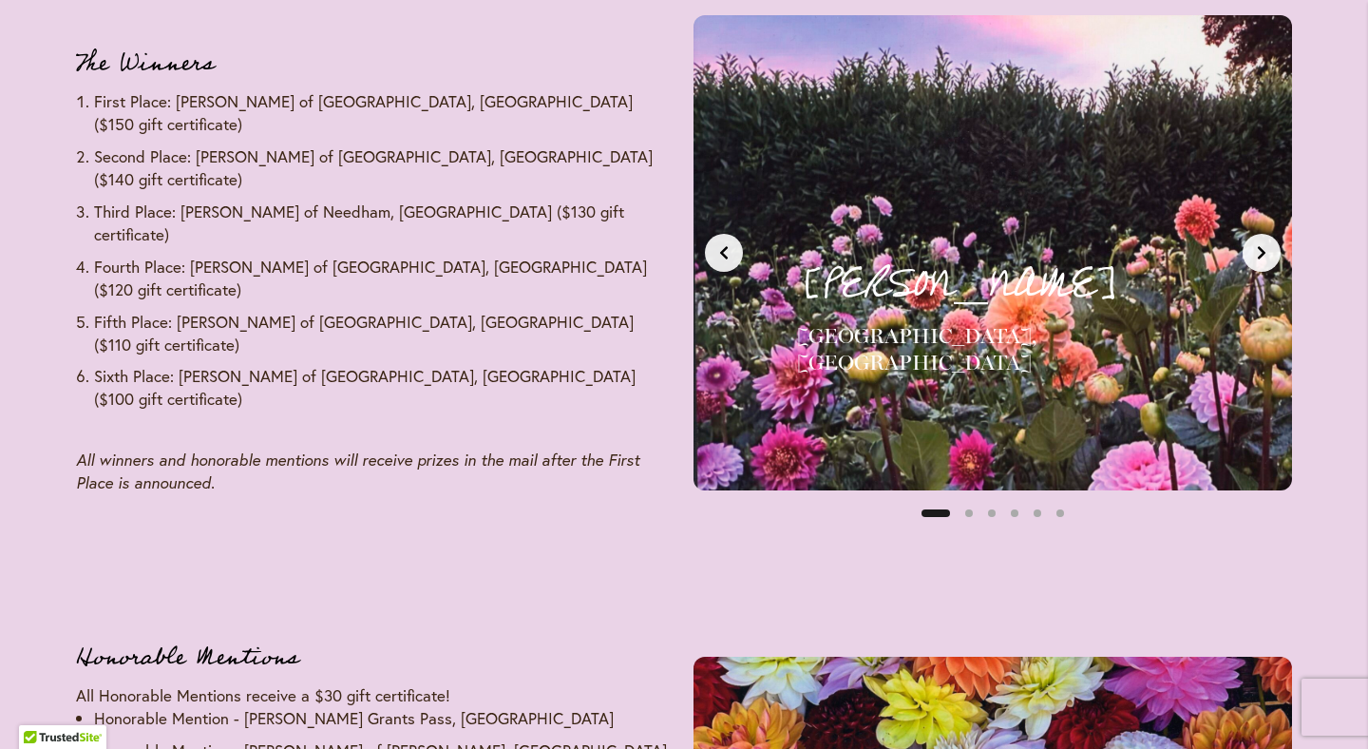
scroll to position [2352, 0]
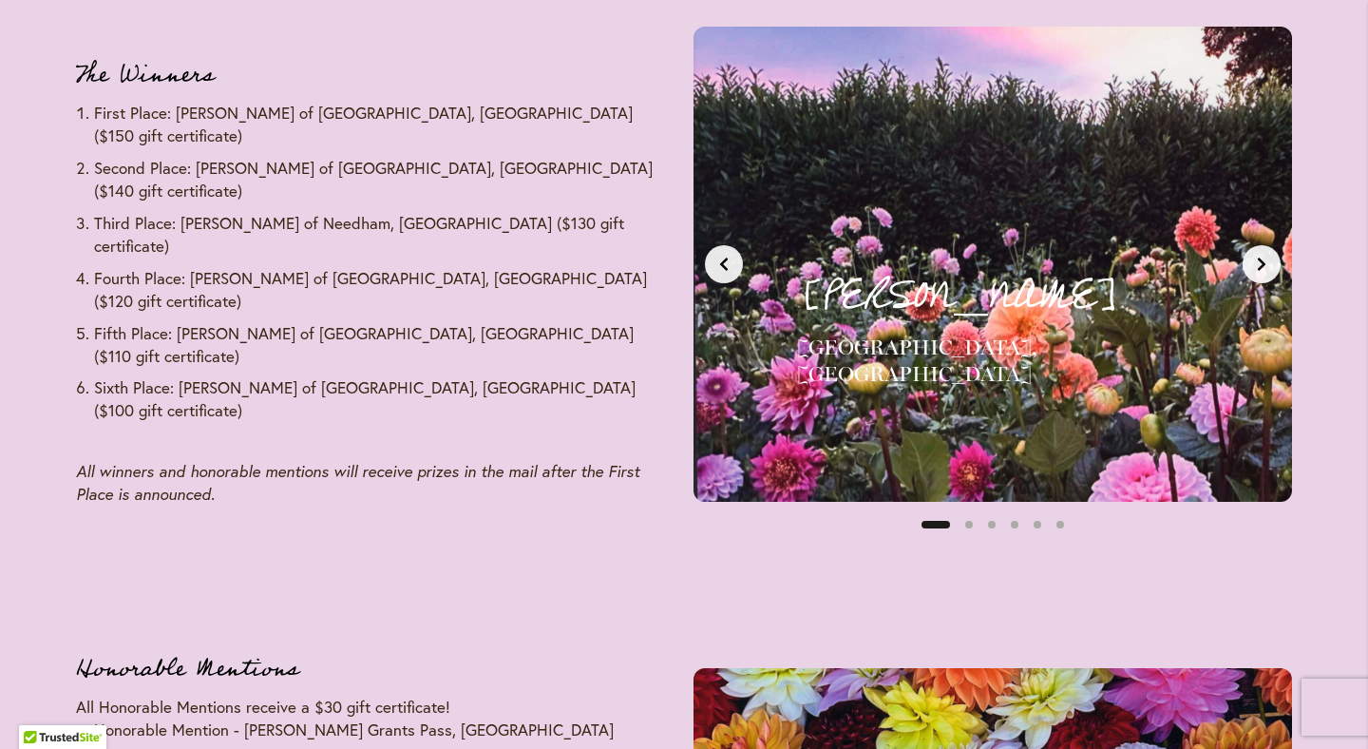
click at [1270, 265] on button "Next slide" at bounding box center [1262, 264] width 38 height 38
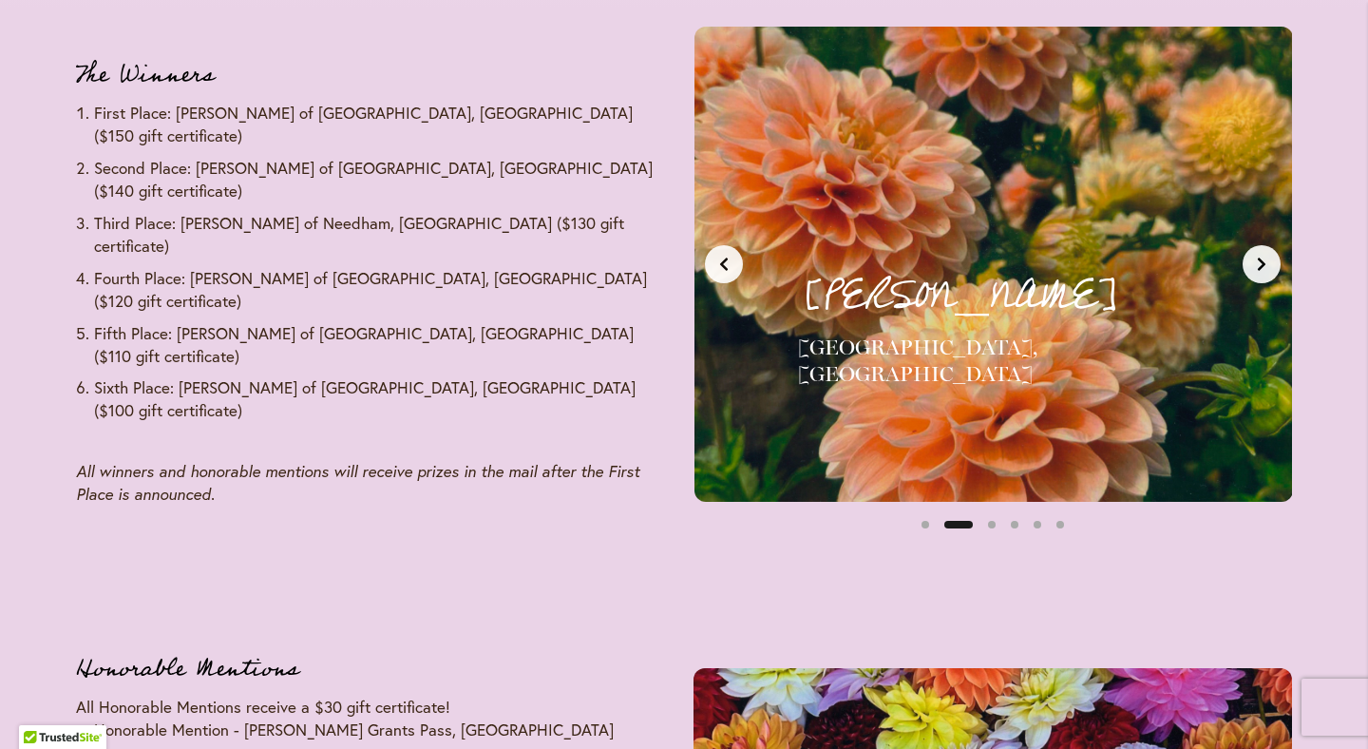
scroll to position [0, 627]
click at [1270, 265] on button "Next slide" at bounding box center [1262, 264] width 38 height 38
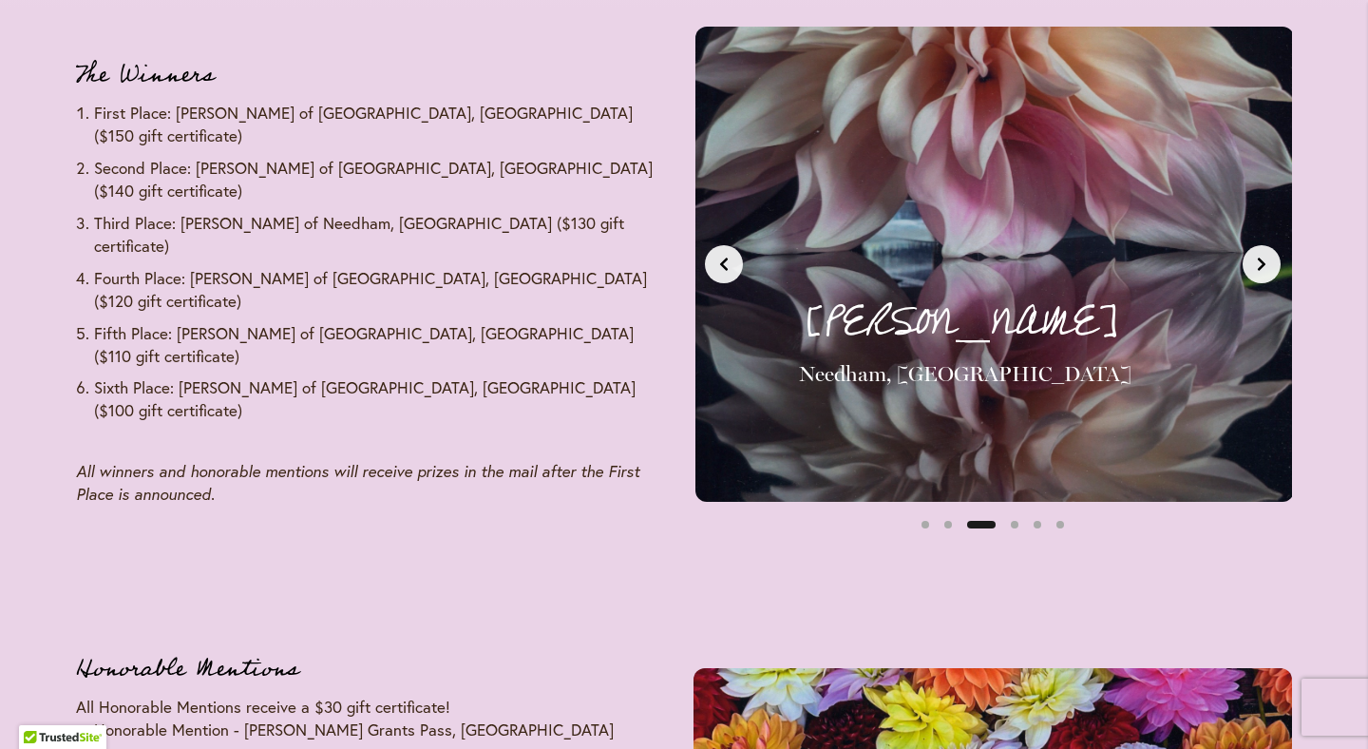
scroll to position [0, 1254]
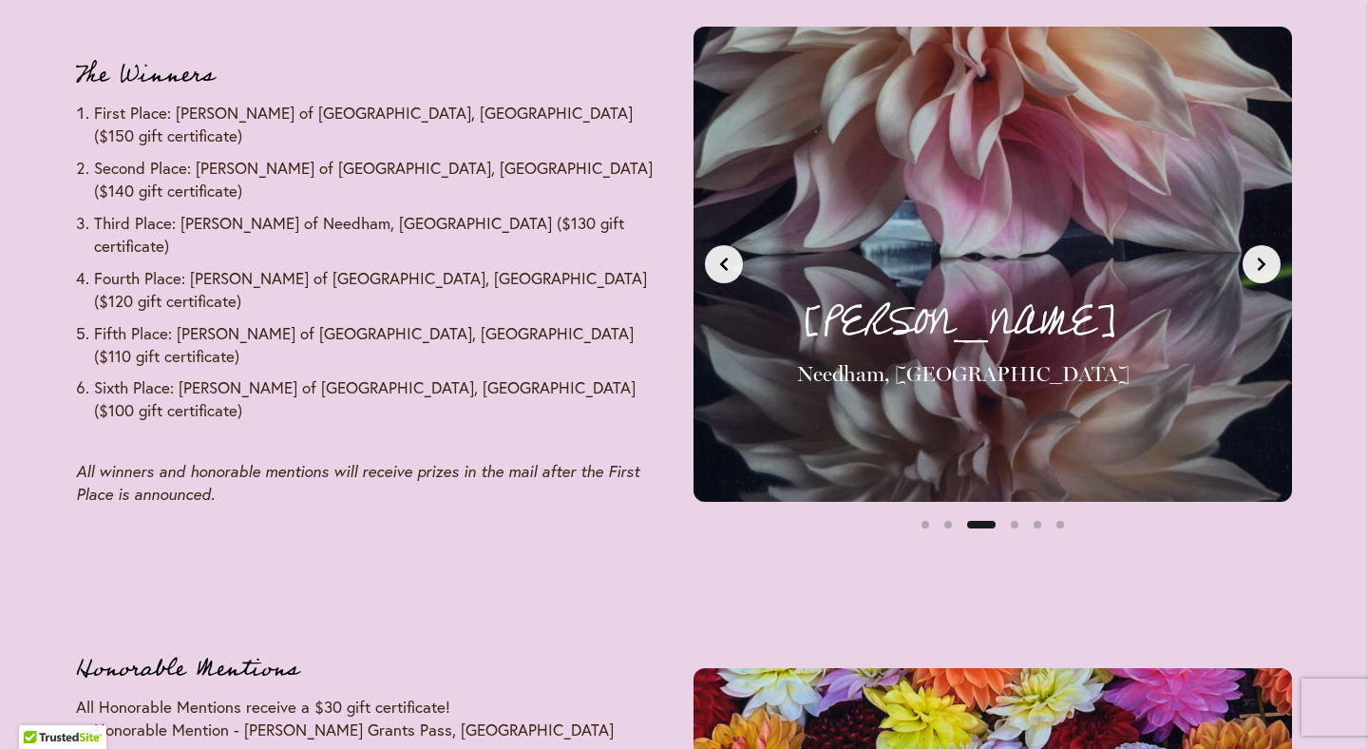
click at [1270, 265] on button "Next slide" at bounding box center [1262, 264] width 38 height 38
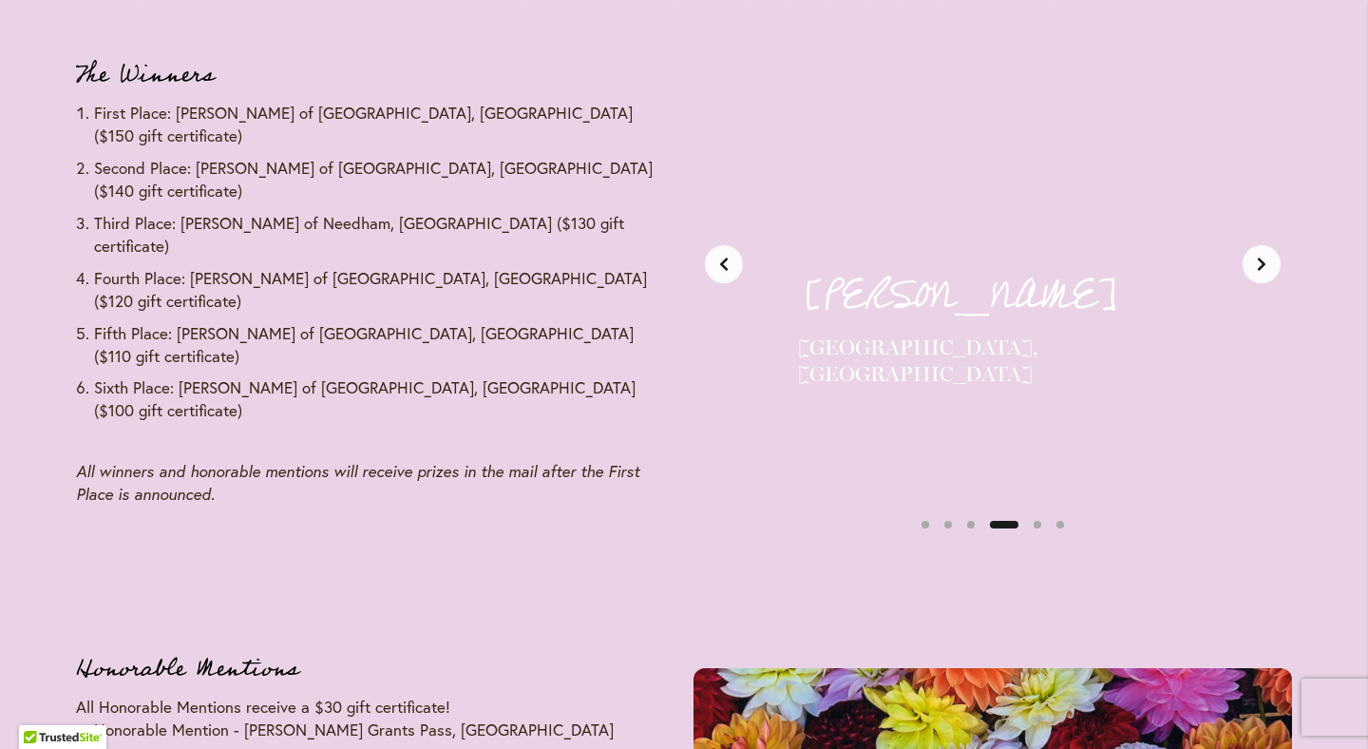
scroll to position [0, 1881]
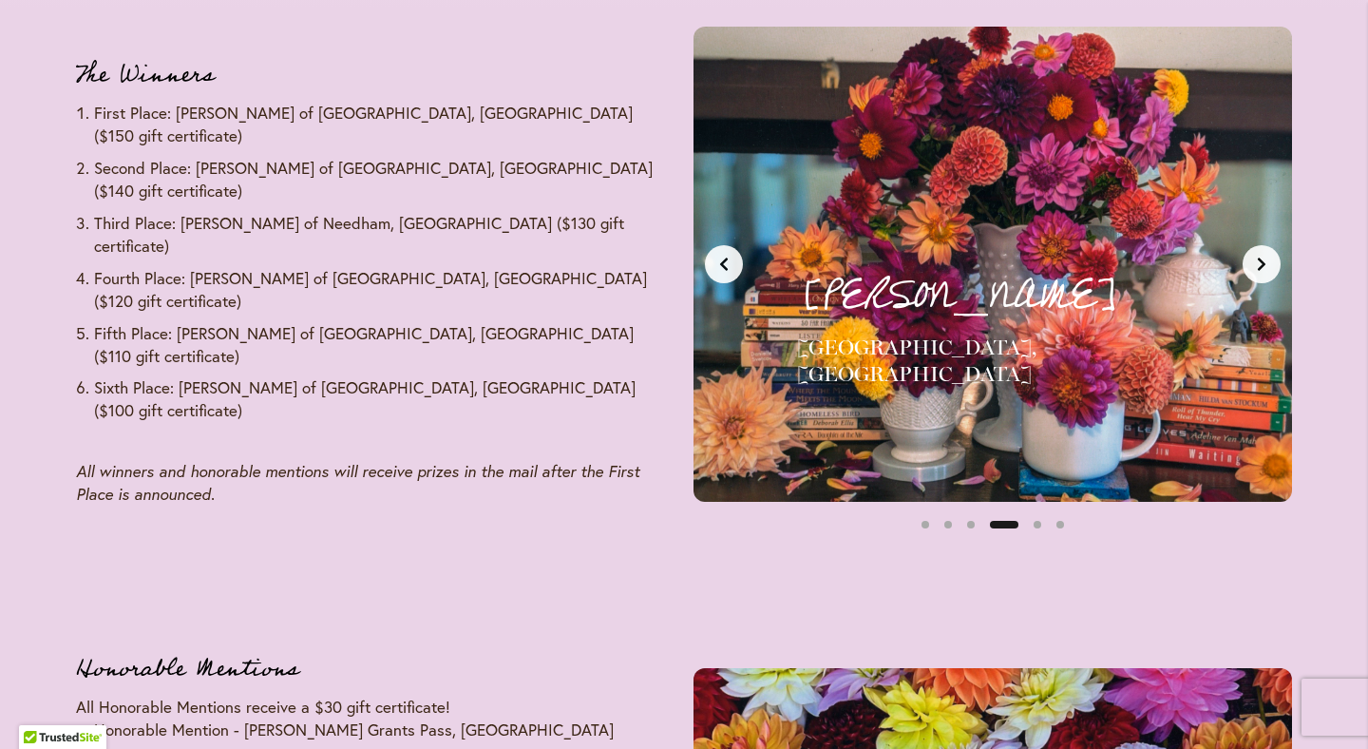
click at [1270, 265] on button "Next slide" at bounding box center [1262, 264] width 38 height 38
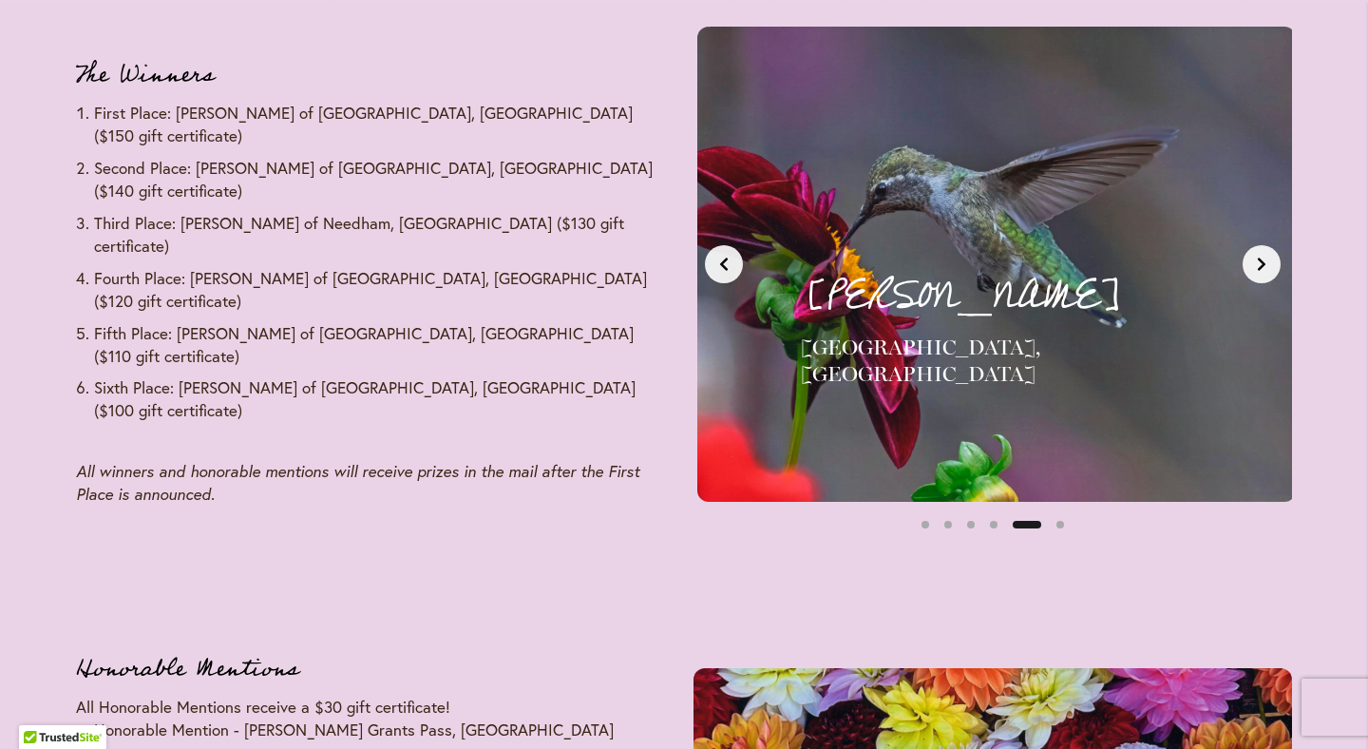
scroll to position [0, 2508]
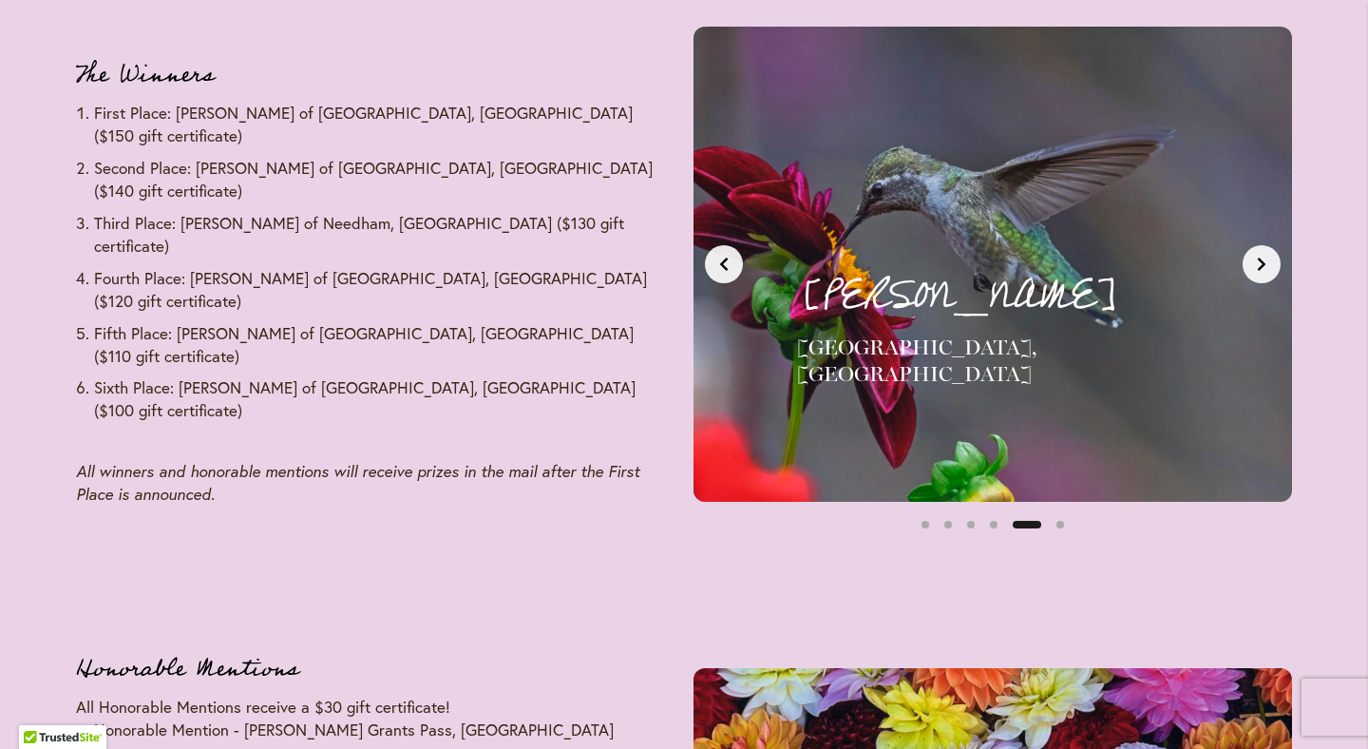
click at [1270, 265] on button "Next slide" at bounding box center [1262, 264] width 38 height 38
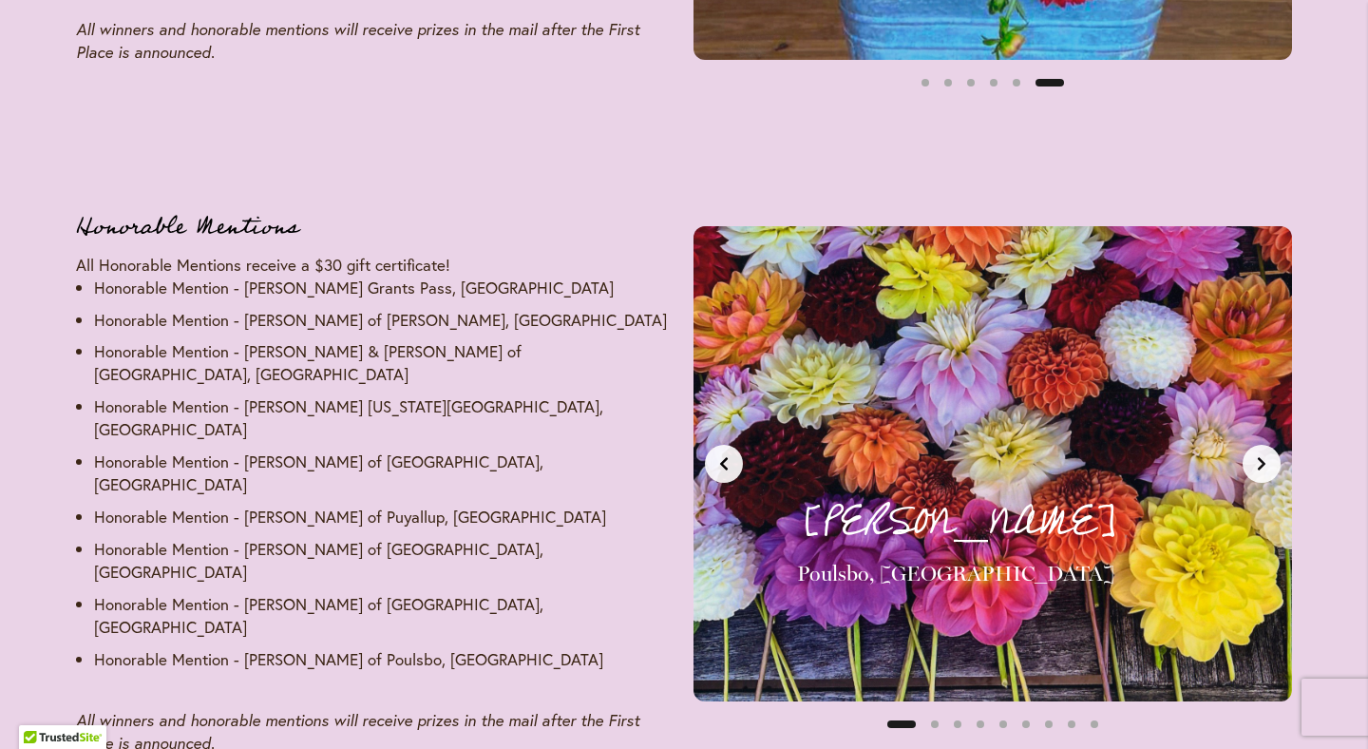
scroll to position [2819, 0]
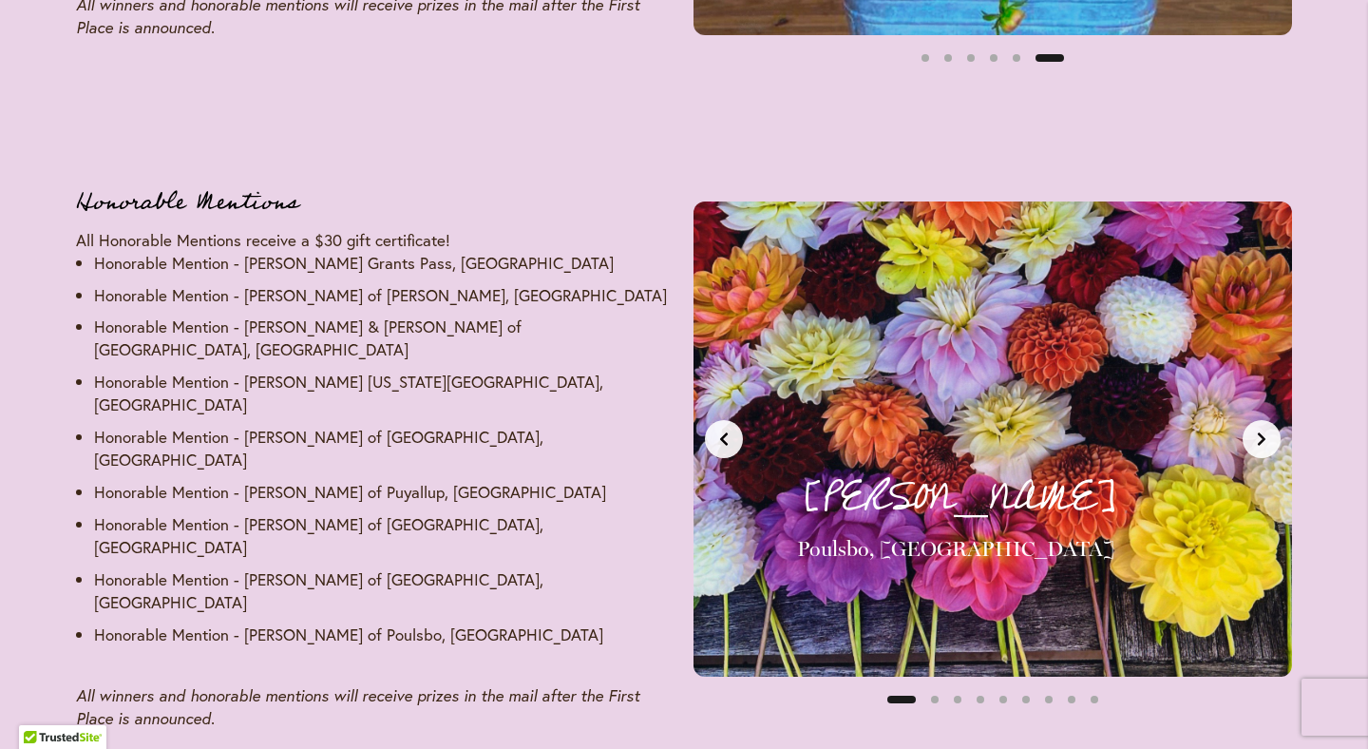
click at [1269, 431] on icon "Next slide" at bounding box center [1261, 438] width 15 height 15
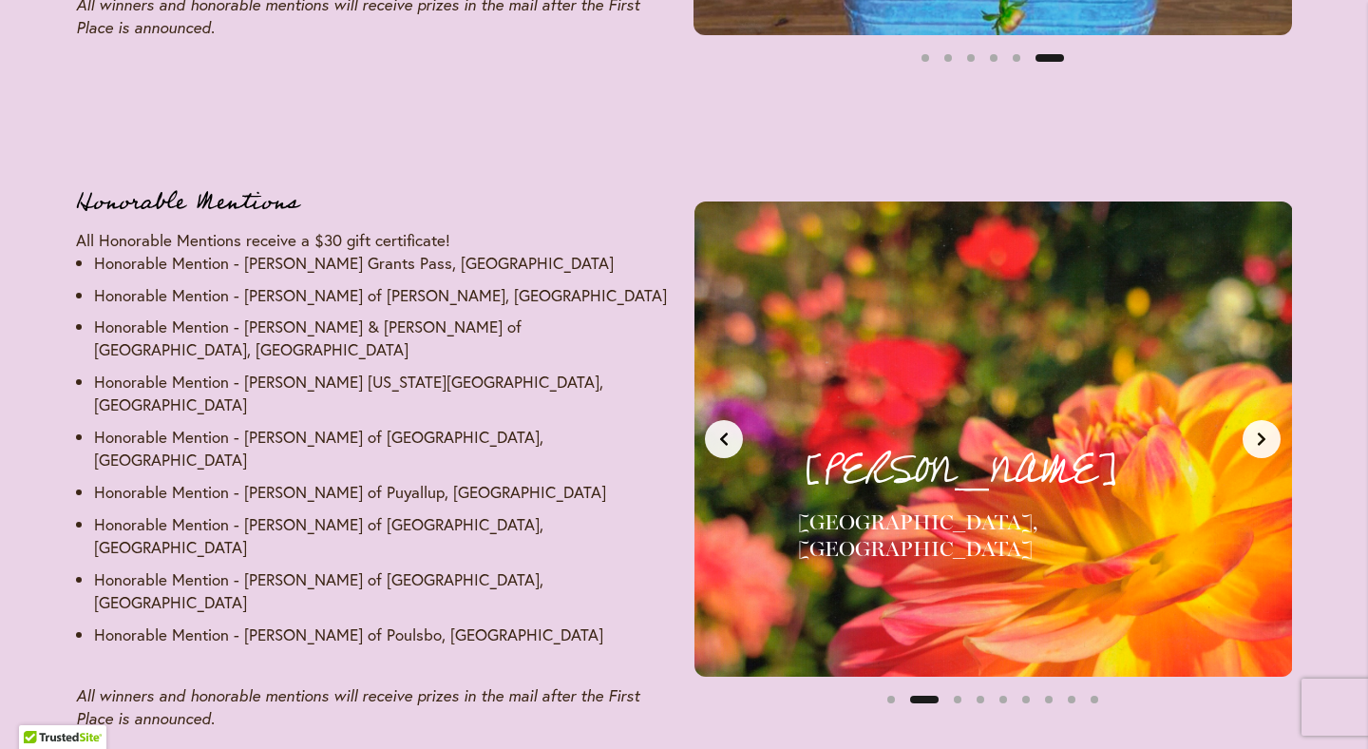
scroll to position [0, 627]
click at [1269, 431] on icon "Next slide" at bounding box center [1261, 438] width 15 height 15
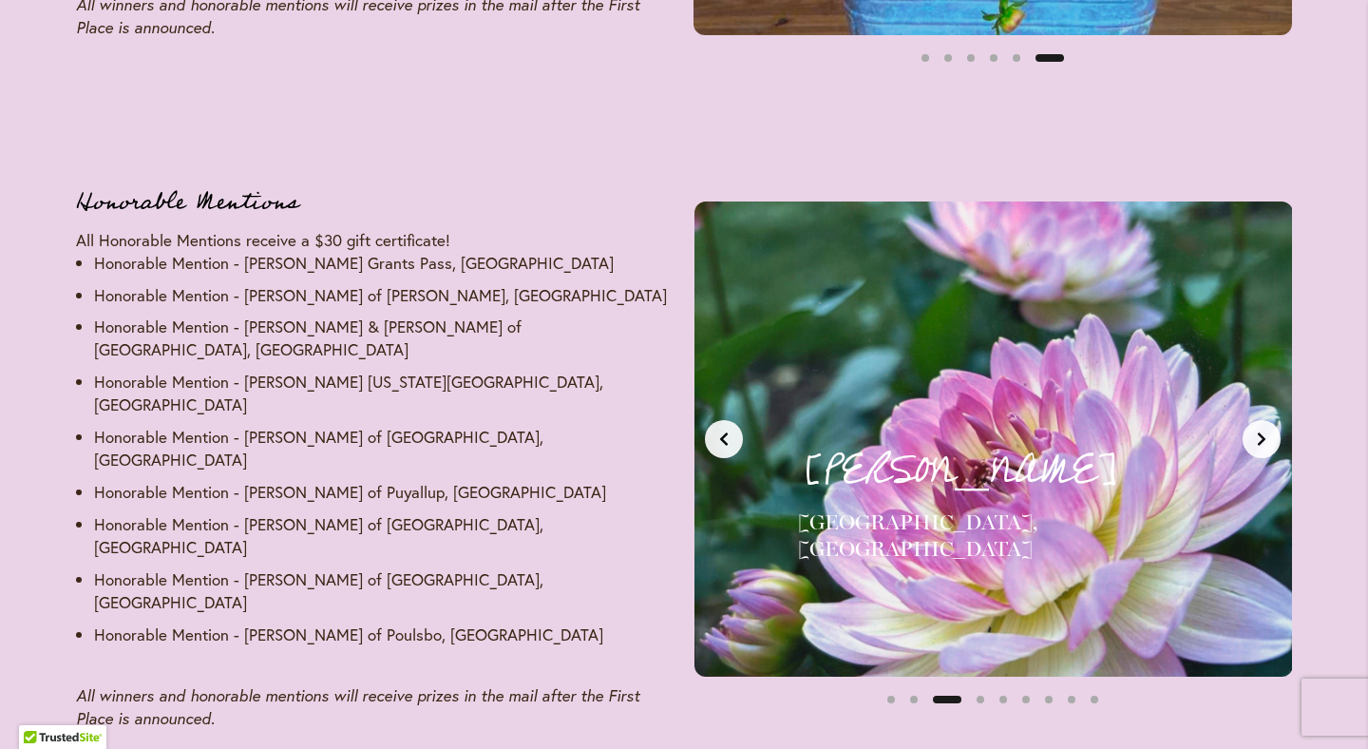
scroll to position [0, 1254]
click at [1269, 431] on icon "Next slide" at bounding box center [1261, 438] width 15 height 15
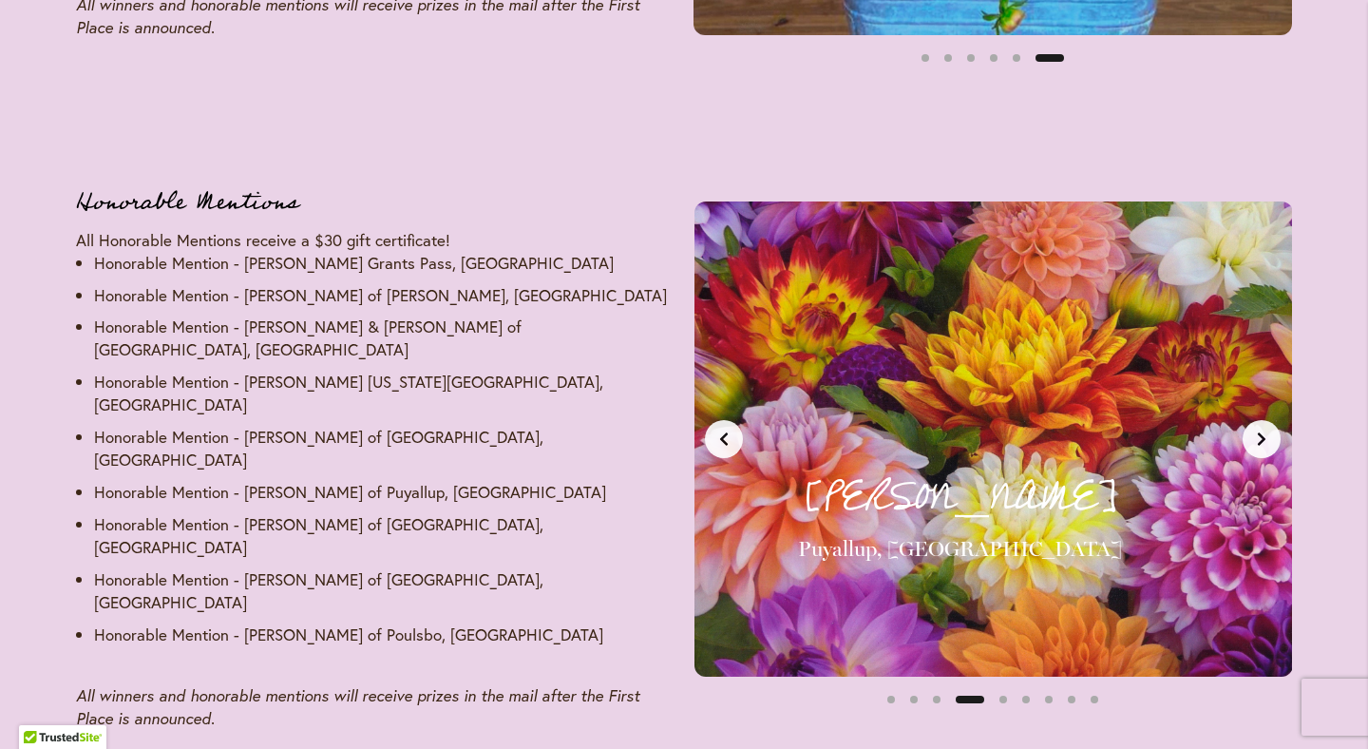
scroll to position [0, 1881]
click at [1269, 431] on icon "Next slide" at bounding box center [1261, 438] width 15 height 15
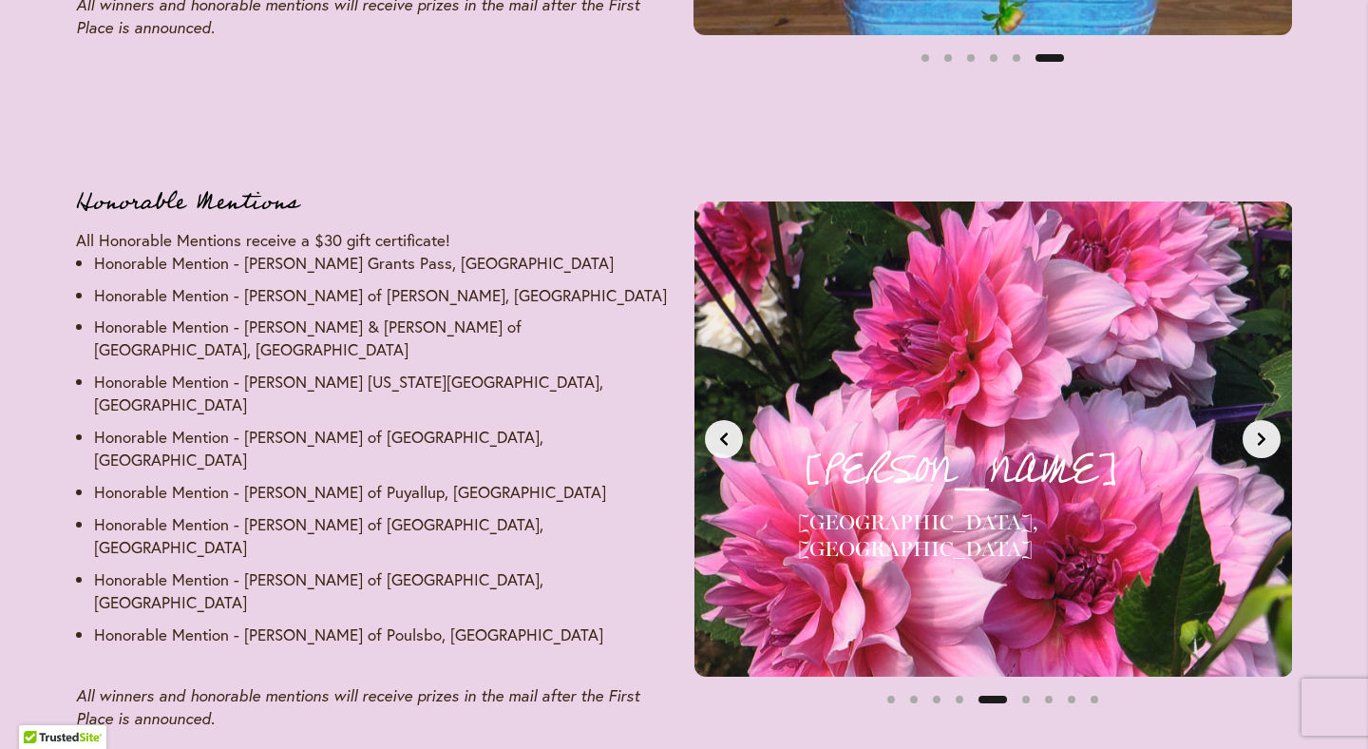
scroll to position [0, 2508]
click at [1269, 431] on icon "Next slide" at bounding box center [1261, 438] width 15 height 15
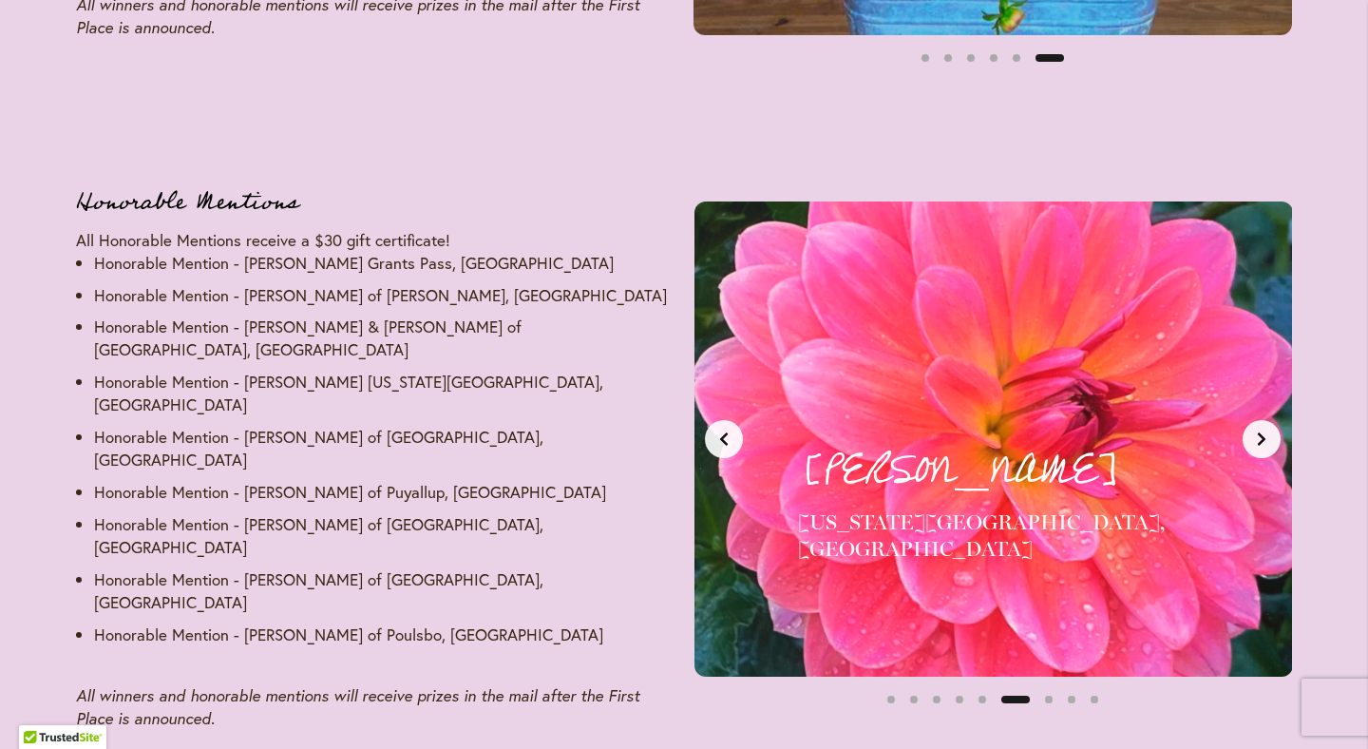
scroll to position [0, 3135]
click at [1269, 431] on icon "Next slide" at bounding box center [1261, 438] width 15 height 15
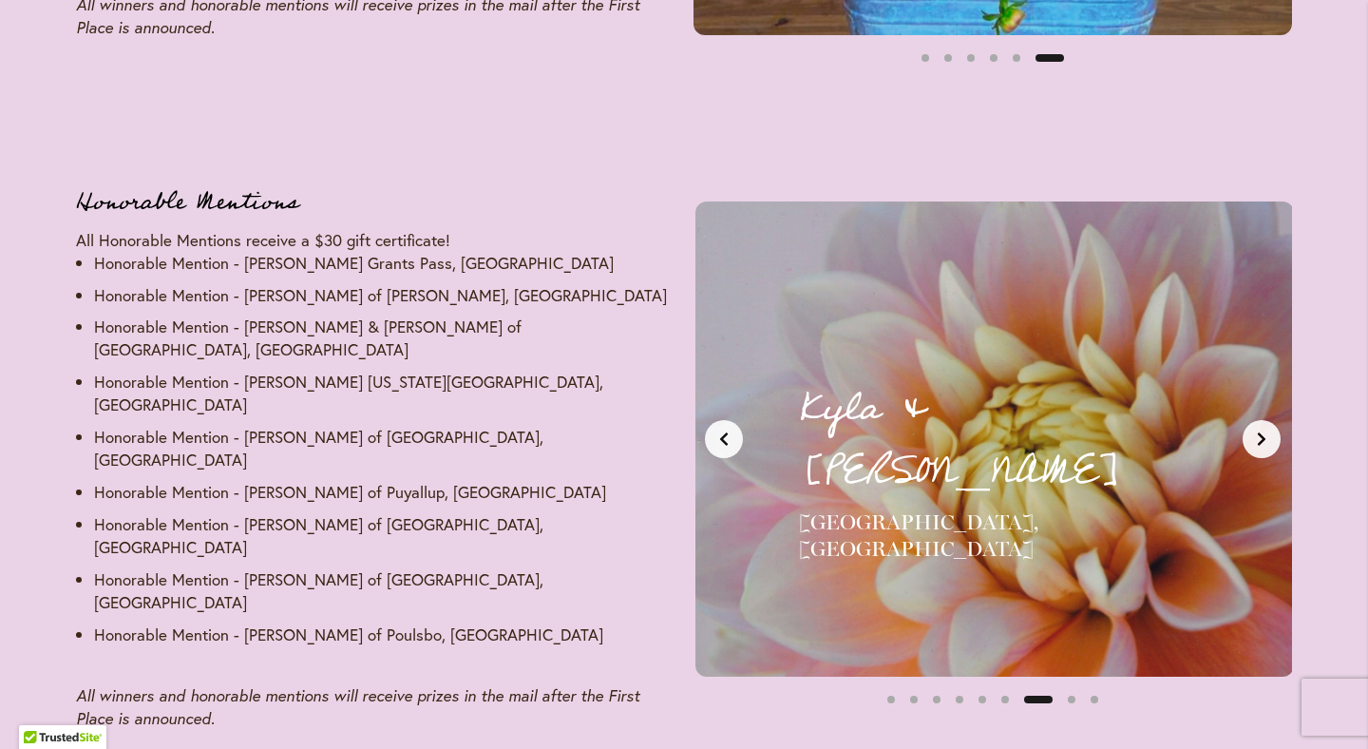
scroll to position [0, 3762]
click at [1269, 431] on icon "Next slide" at bounding box center [1261, 438] width 15 height 15
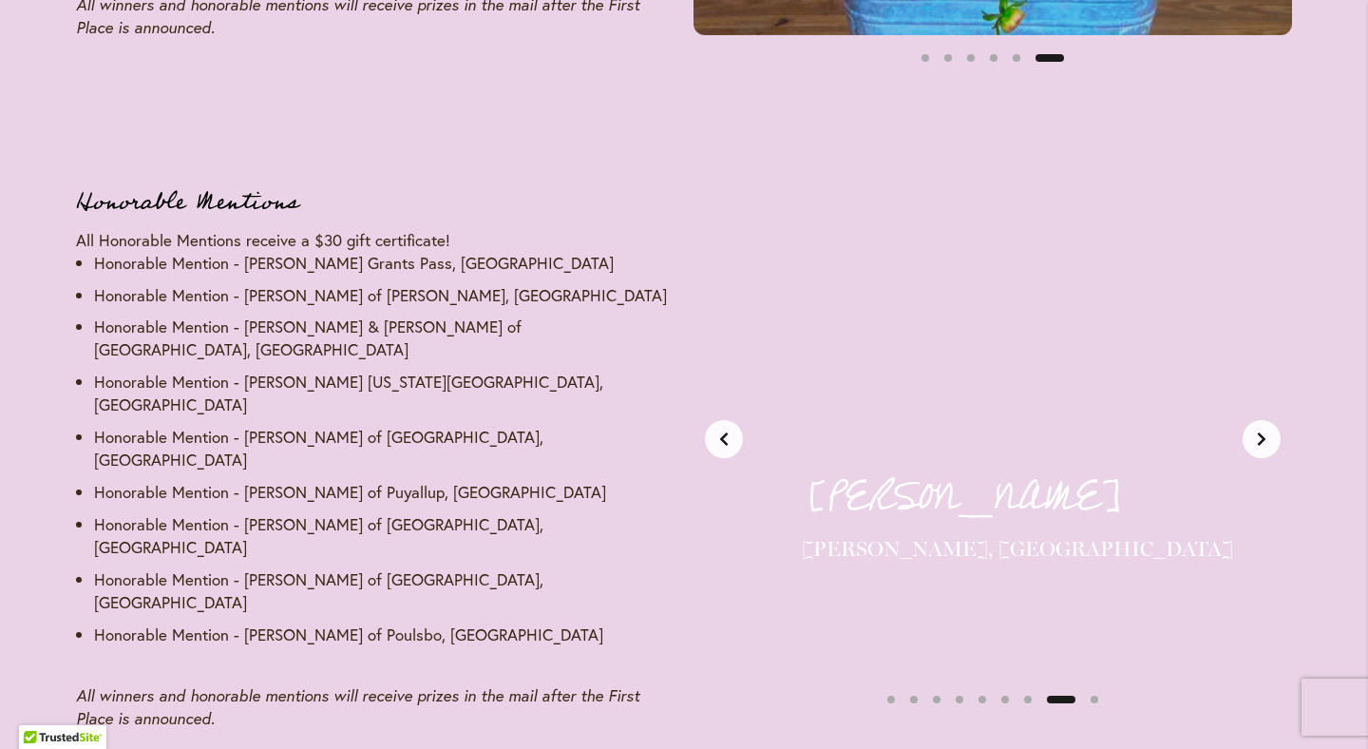
scroll to position [0, 4389]
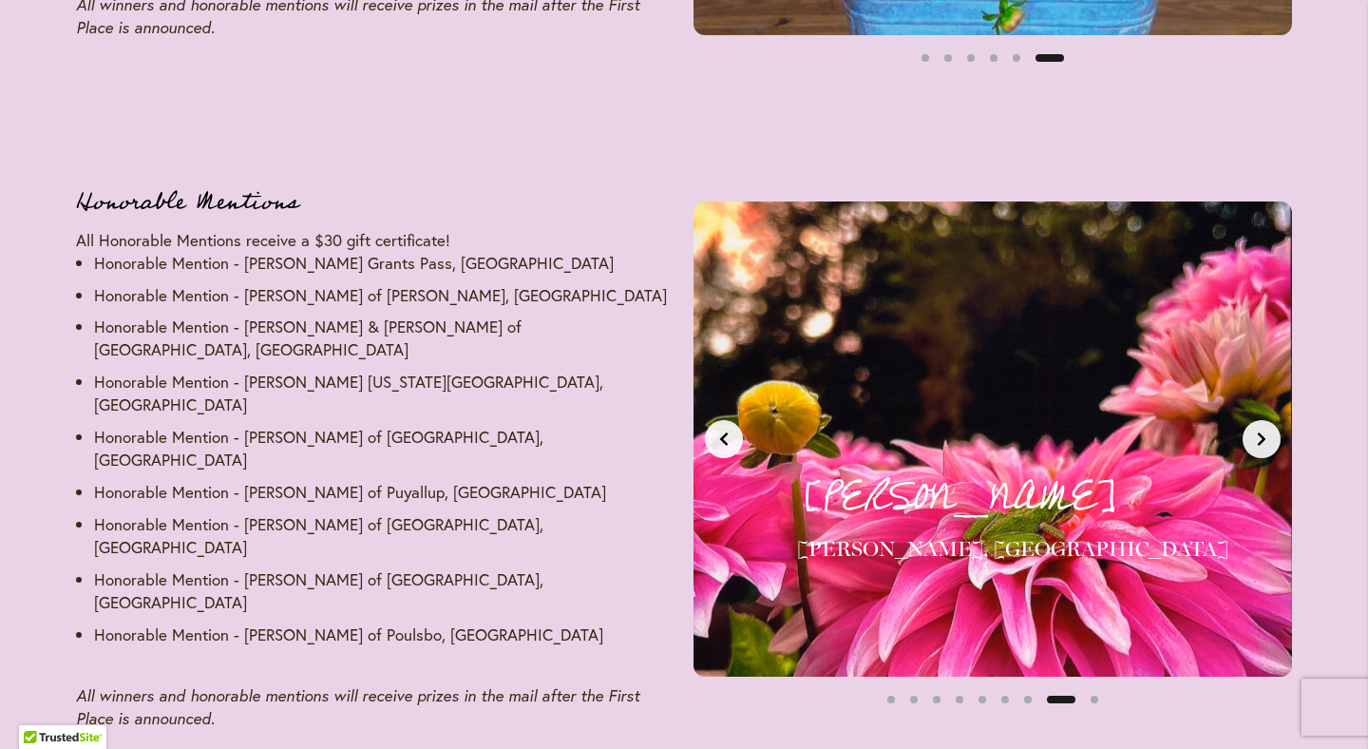
click at [1269, 431] on icon "Next slide" at bounding box center [1261, 438] width 15 height 15
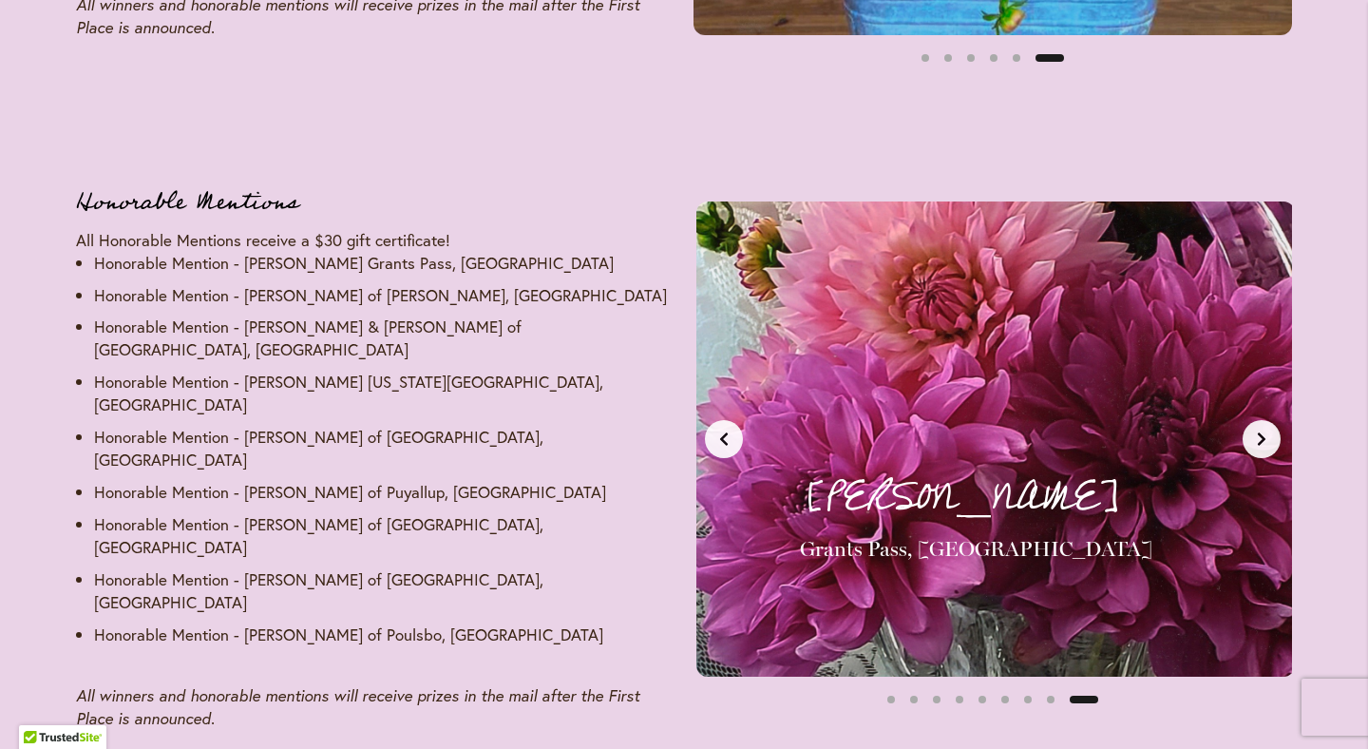
scroll to position [0, 5016]
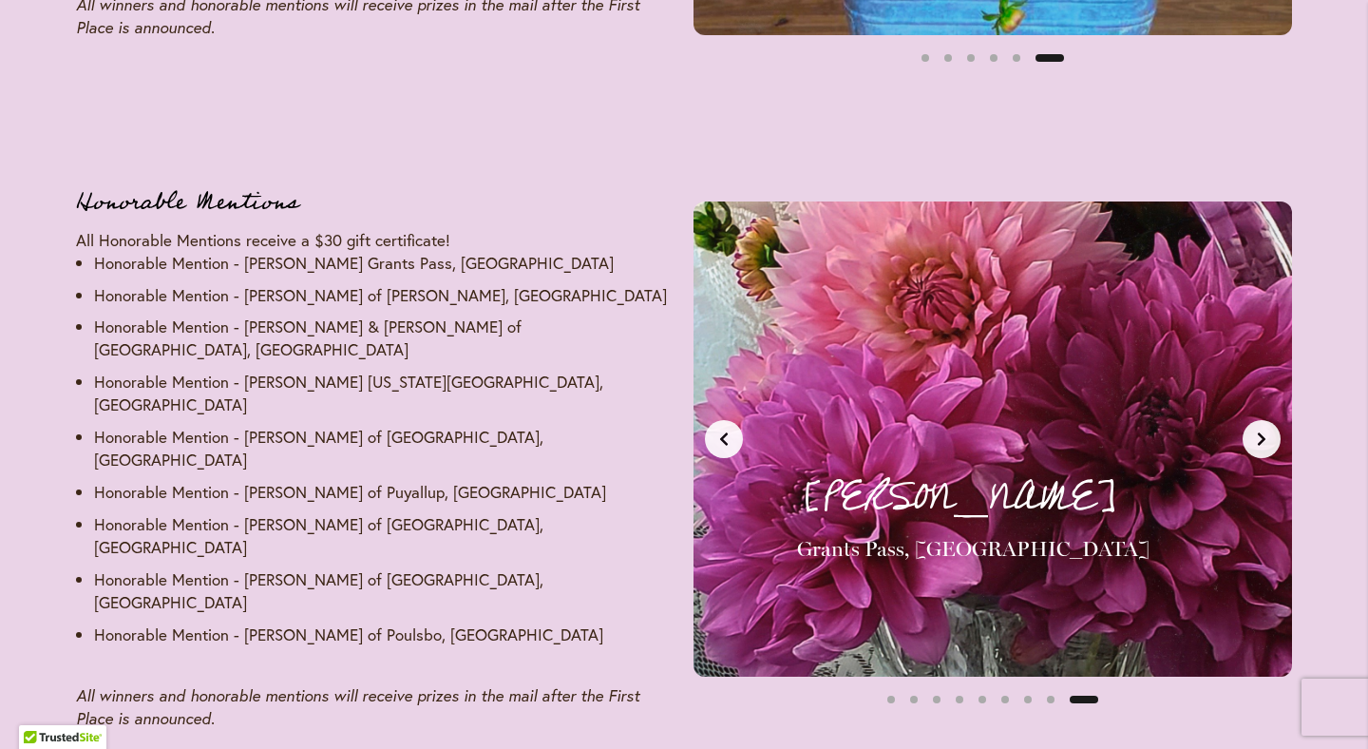
click at [1269, 431] on icon "Next slide" at bounding box center [1261, 438] width 15 height 15
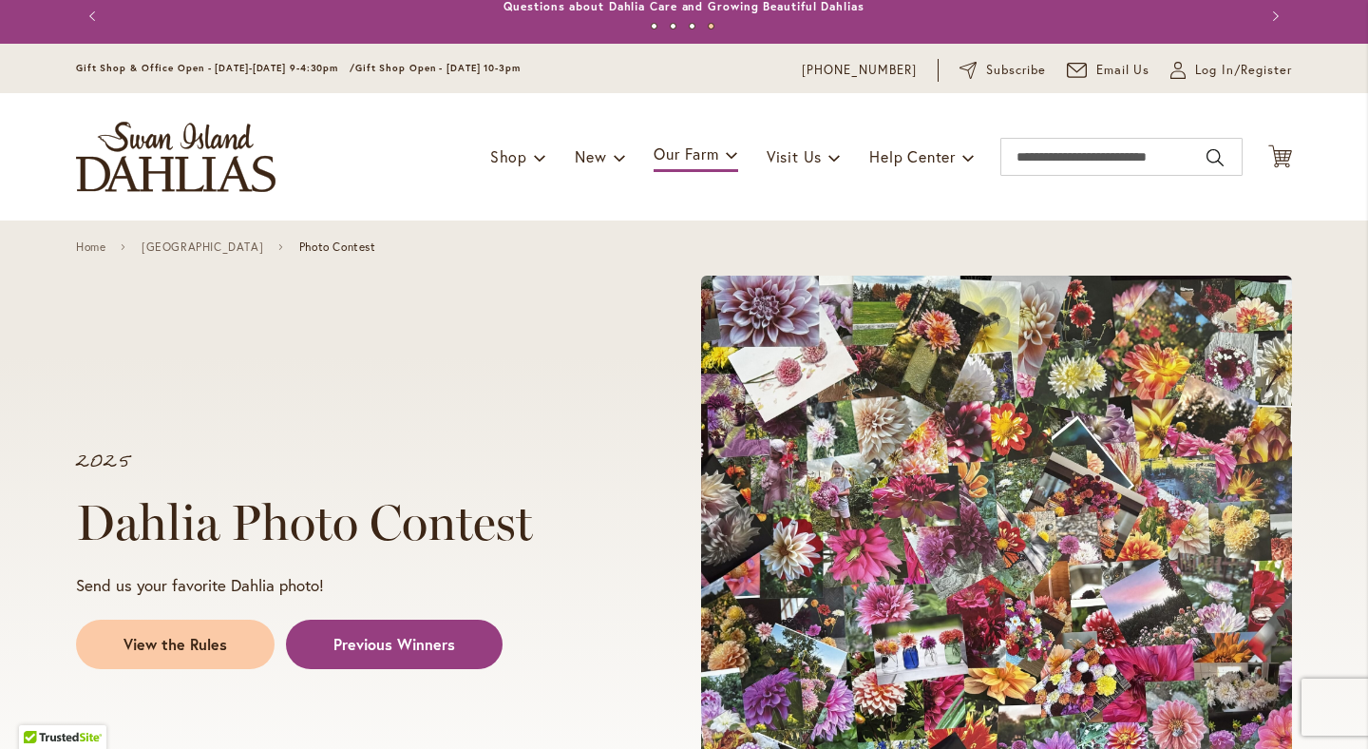
scroll to position [0, 0]
